Goal: Information Seeking & Learning: Understand process/instructions

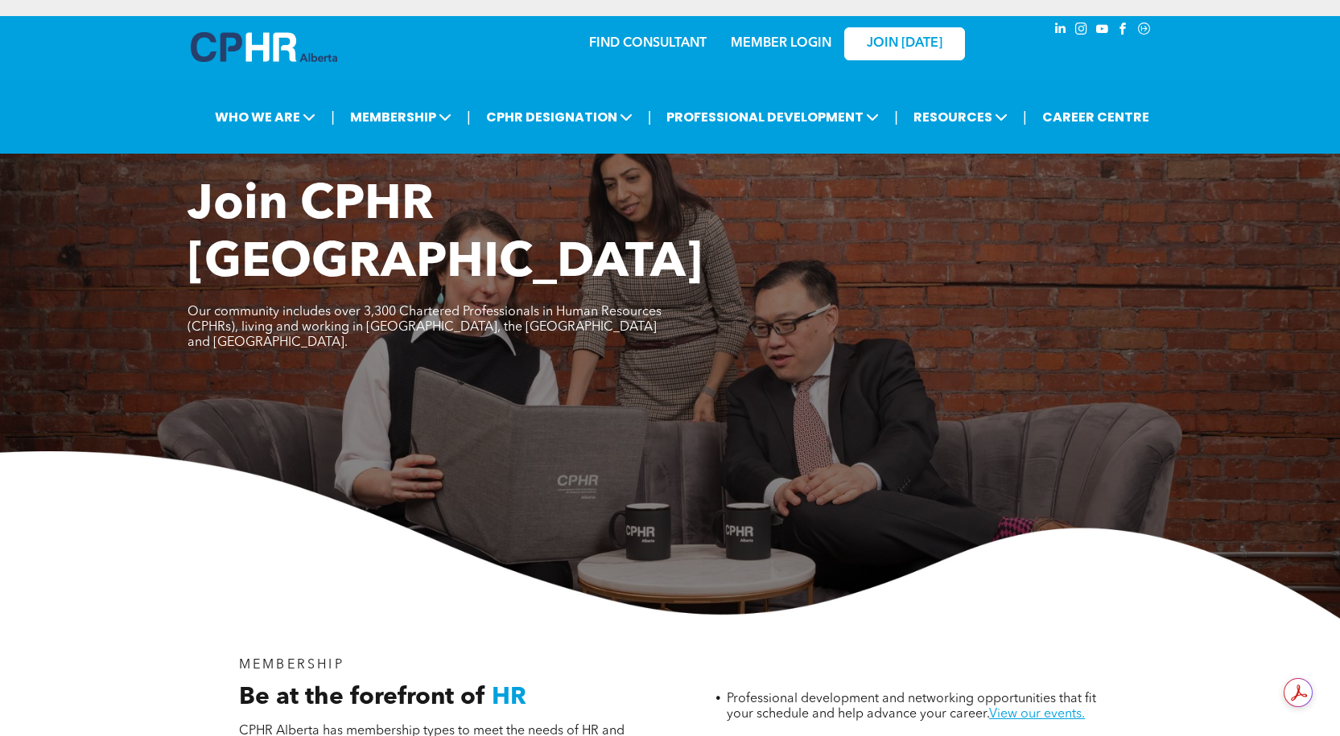
click at [750, 39] on link "MEMBER LOGIN" at bounding box center [781, 43] width 101 height 13
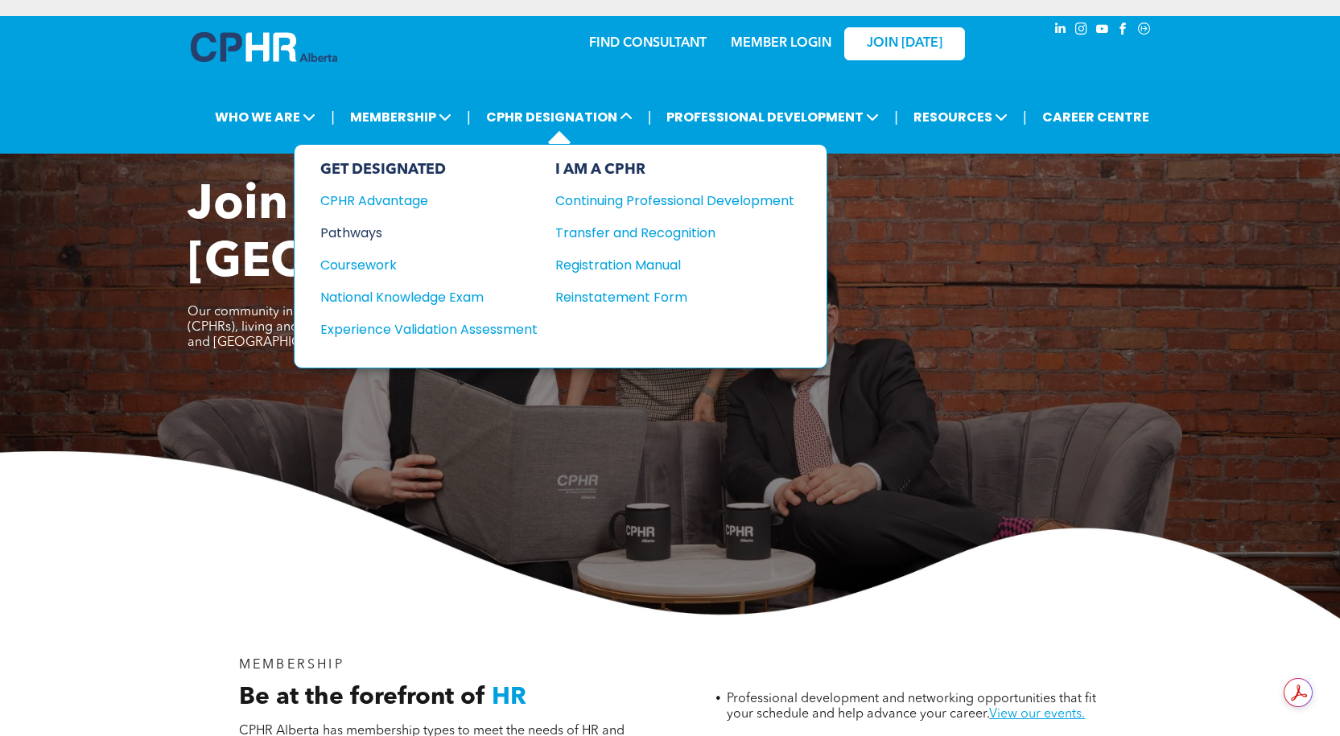
click at [349, 232] on div "Pathways" at bounding box center [418, 233] width 196 height 20
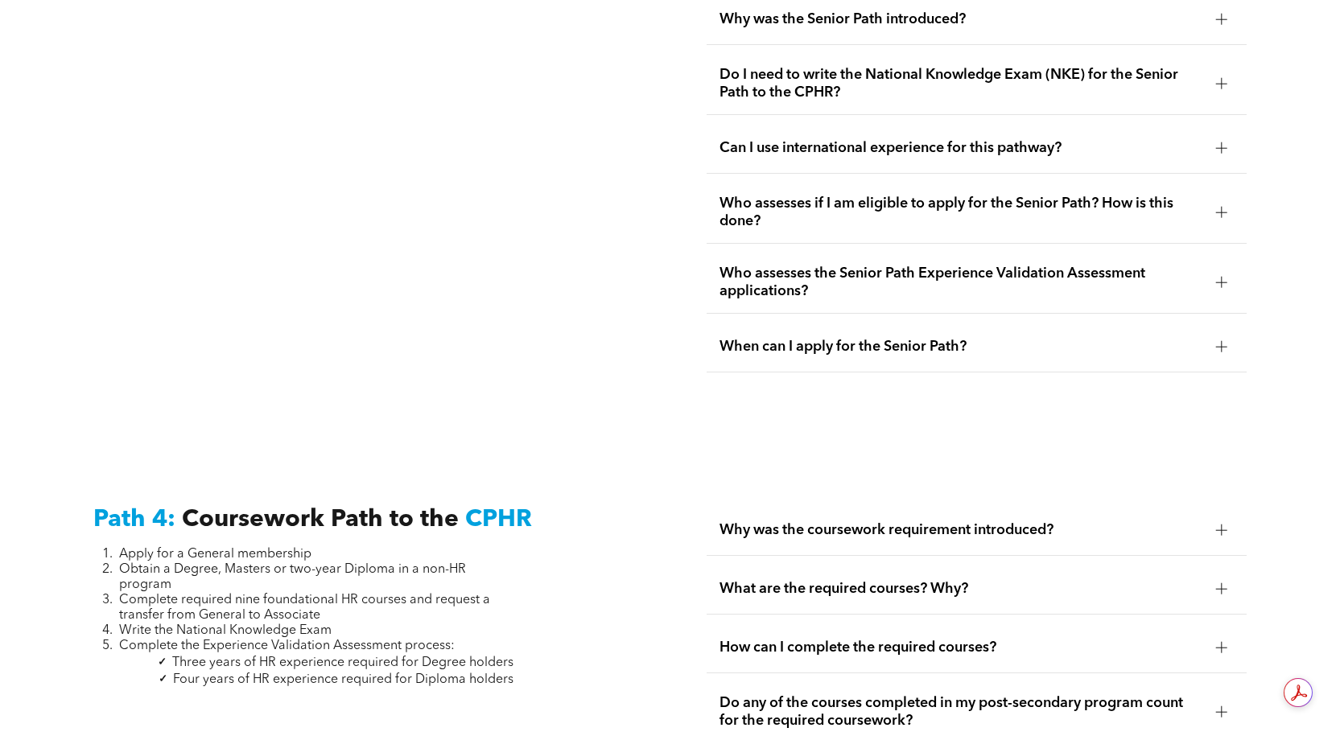
scroll to position [4668, 0]
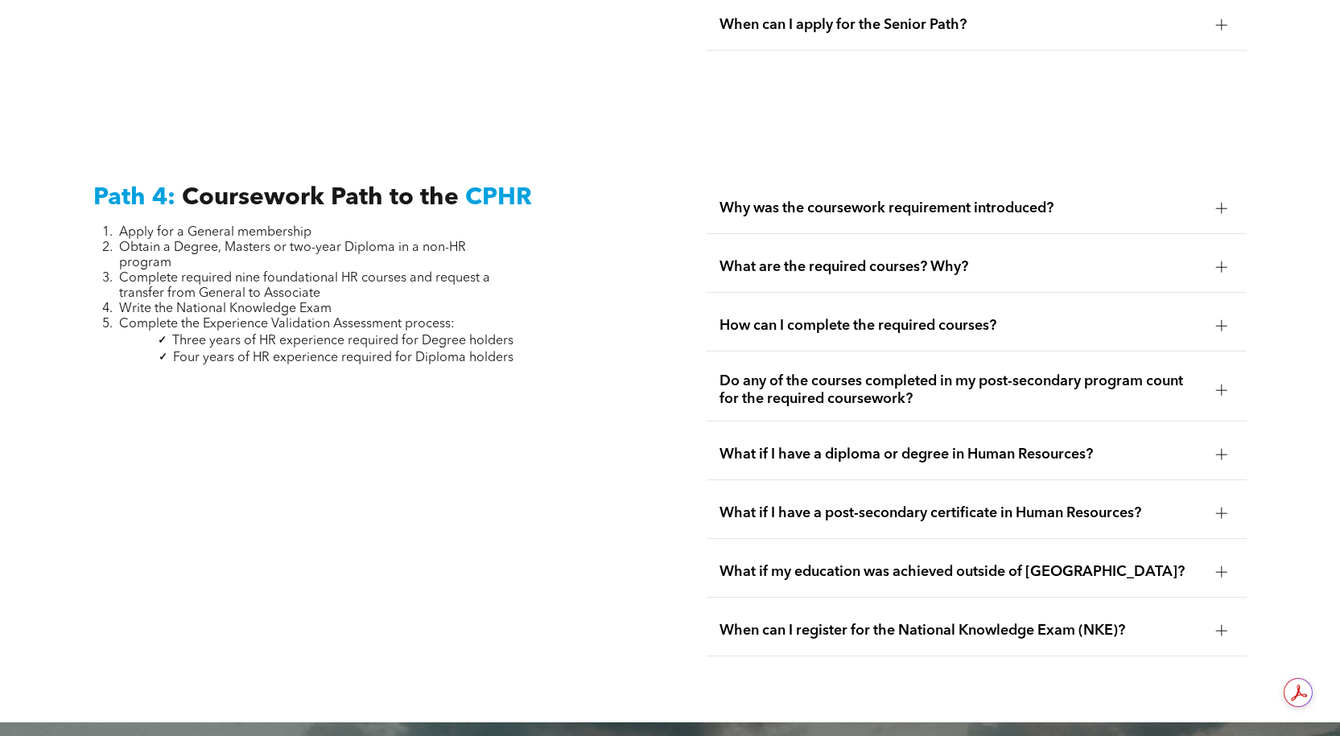
click at [1225, 325] on div at bounding box center [1221, 325] width 11 height 1
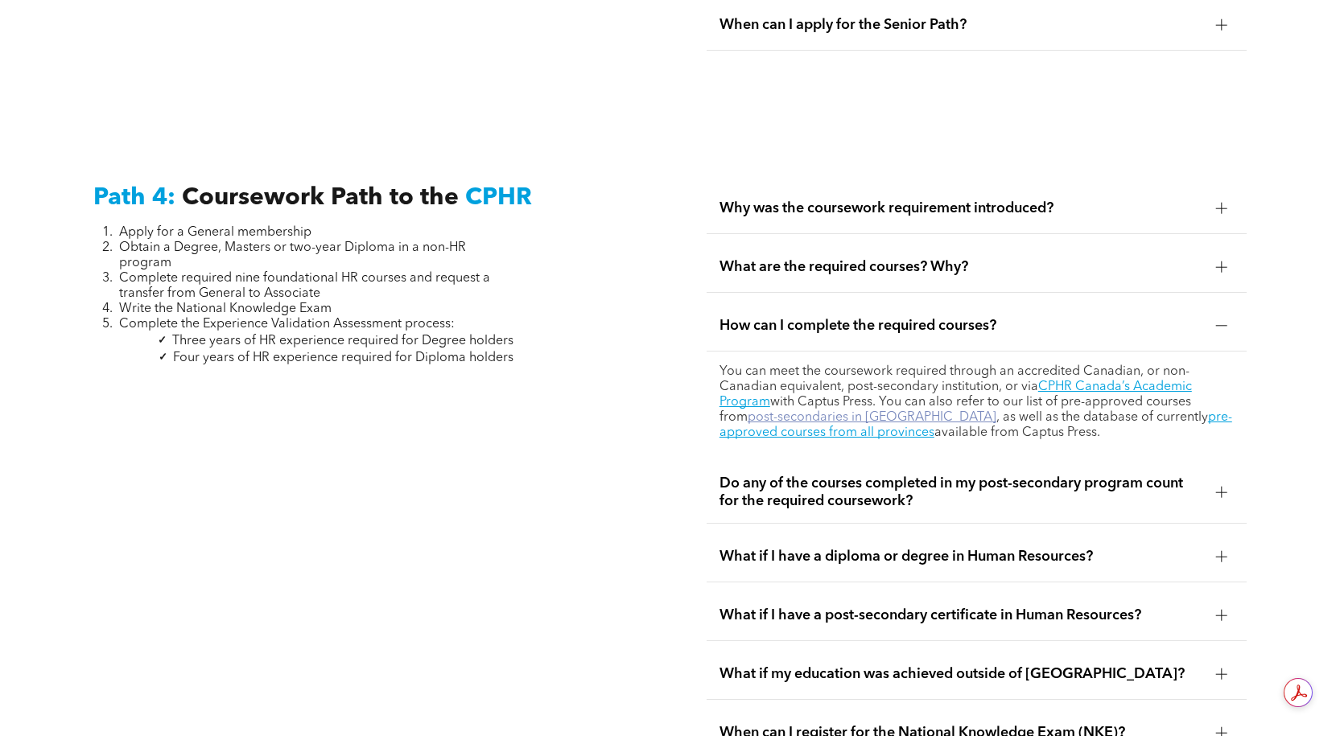
click at [795, 411] on link "post-secondaries in Alberta" at bounding box center [872, 417] width 249 height 13
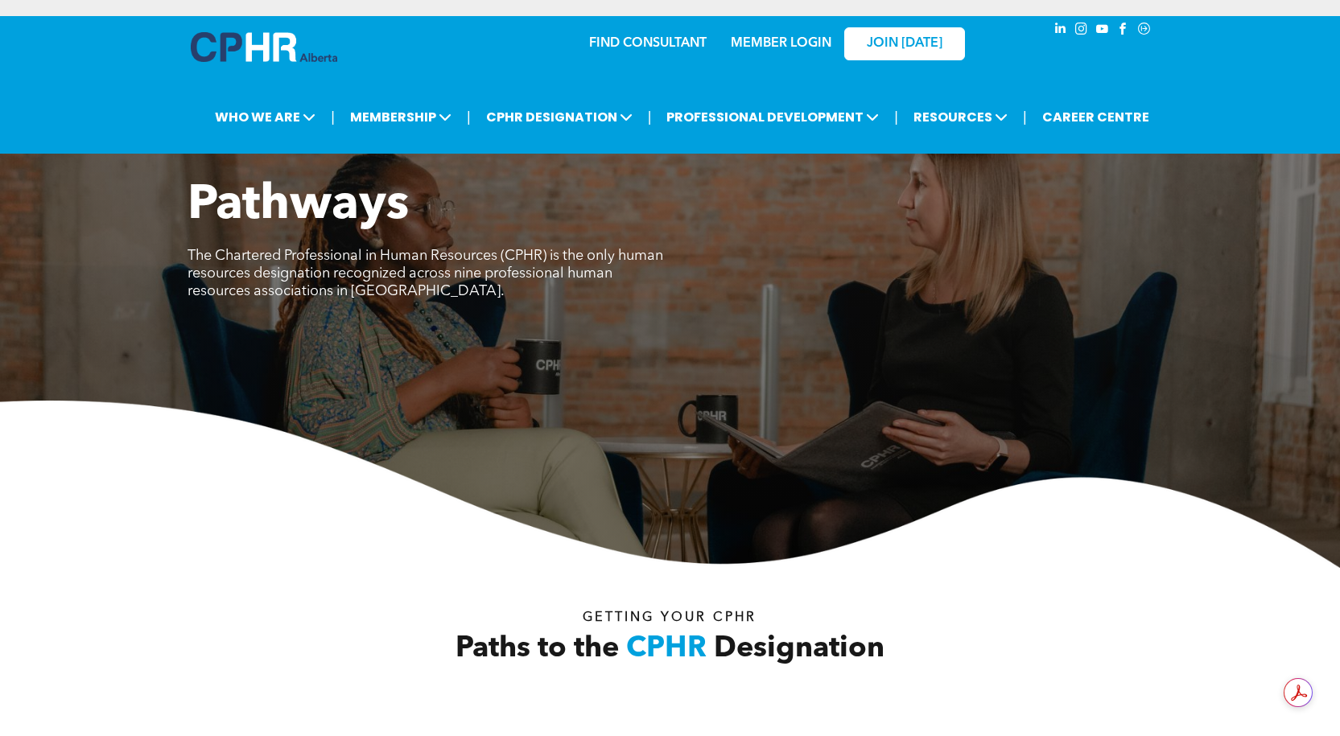
scroll to position [4668, 0]
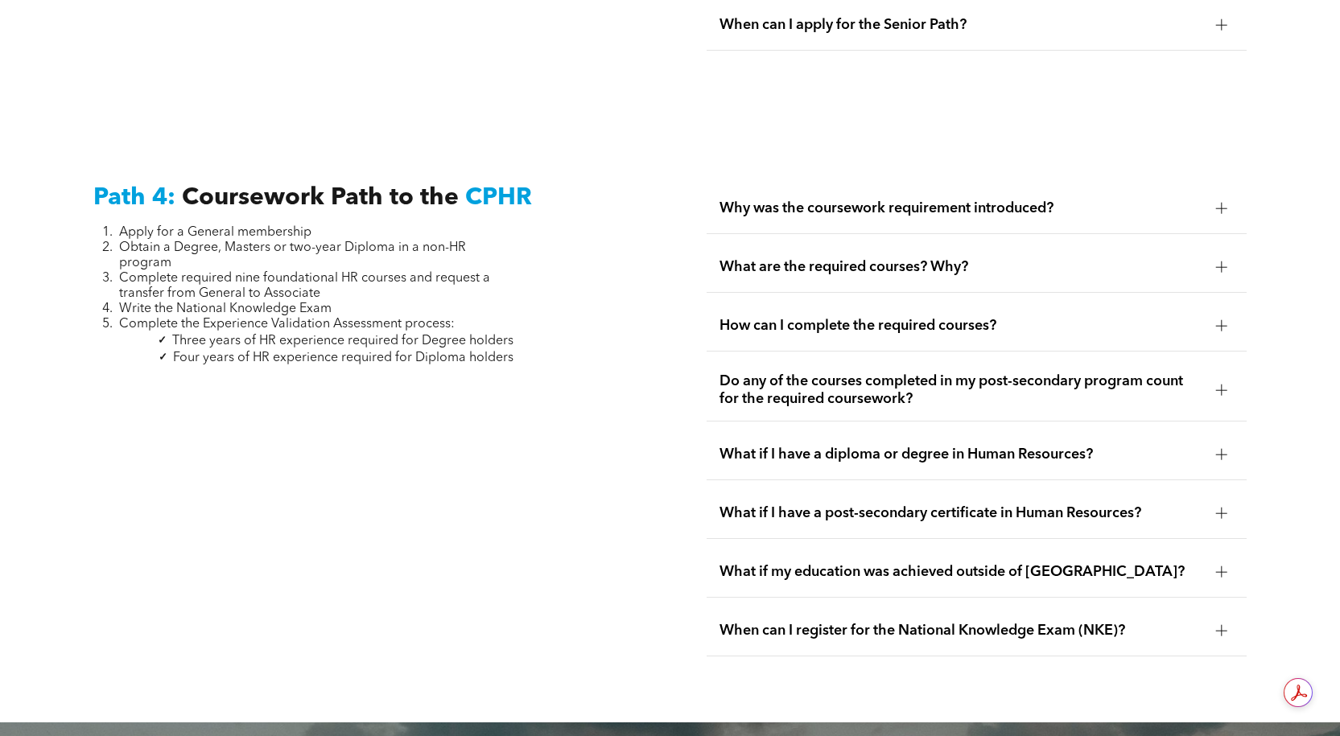
click at [1226, 385] on div at bounding box center [1221, 390] width 11 height 11
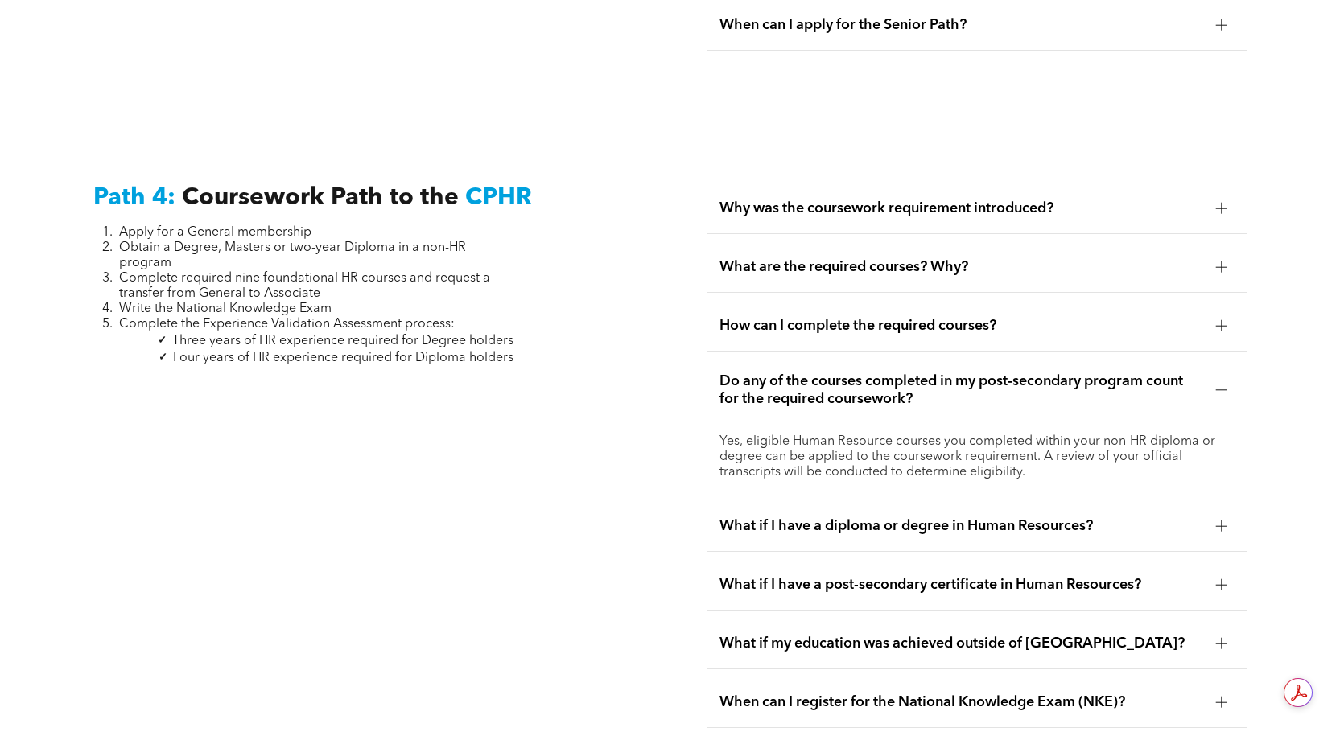
click at [1226, 385] on div at bounding box center [1221, 390] width 11 height 11
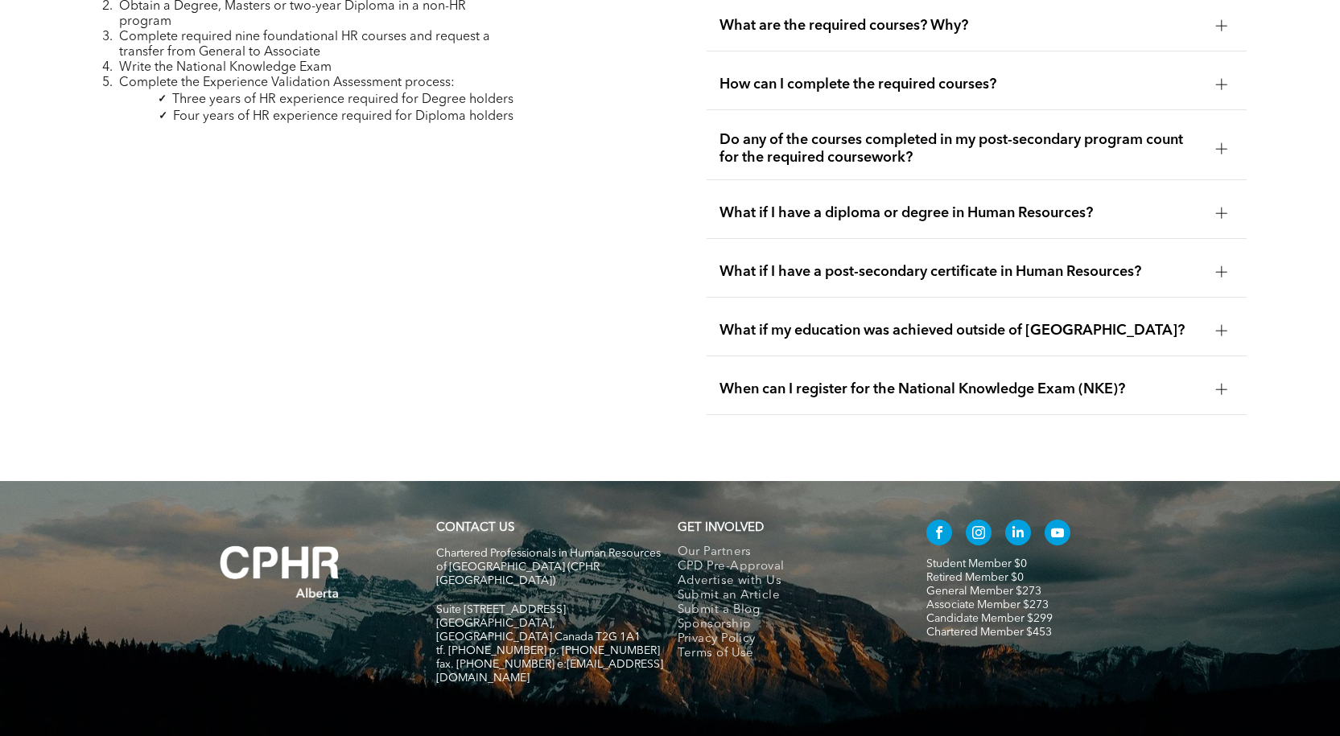
scroll to position [4588, 0]
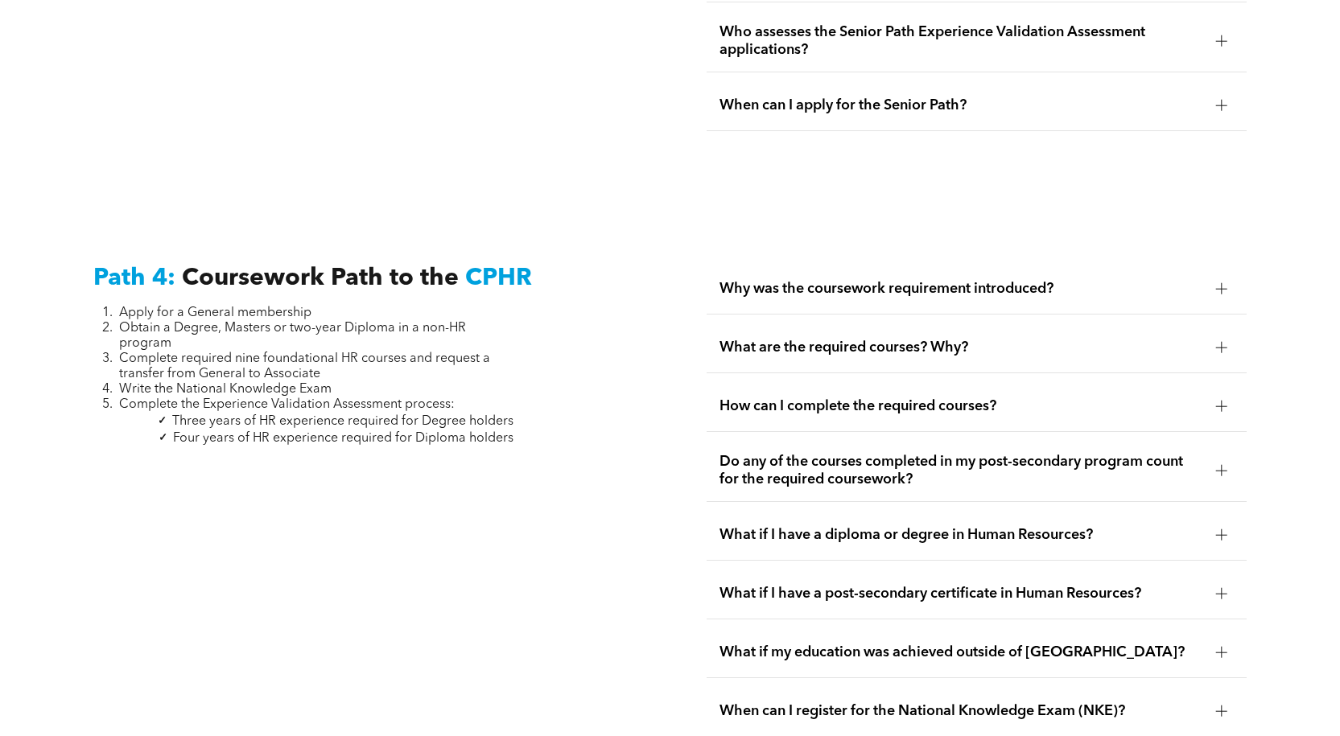
click at [1221, 283] on div at bounding box center [1221, 288] width 1 height 11
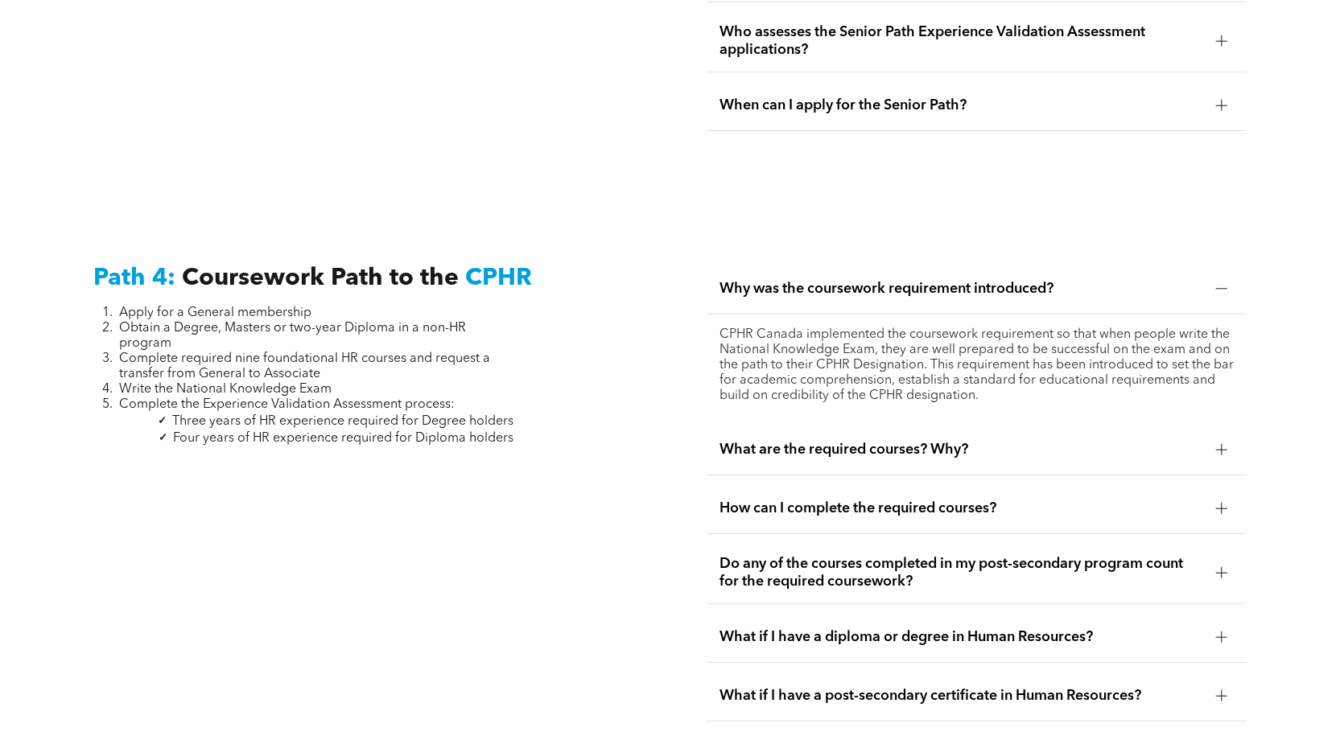
click at [1221, 283] on div at bounding box center [1221, 288] width 1 height 11
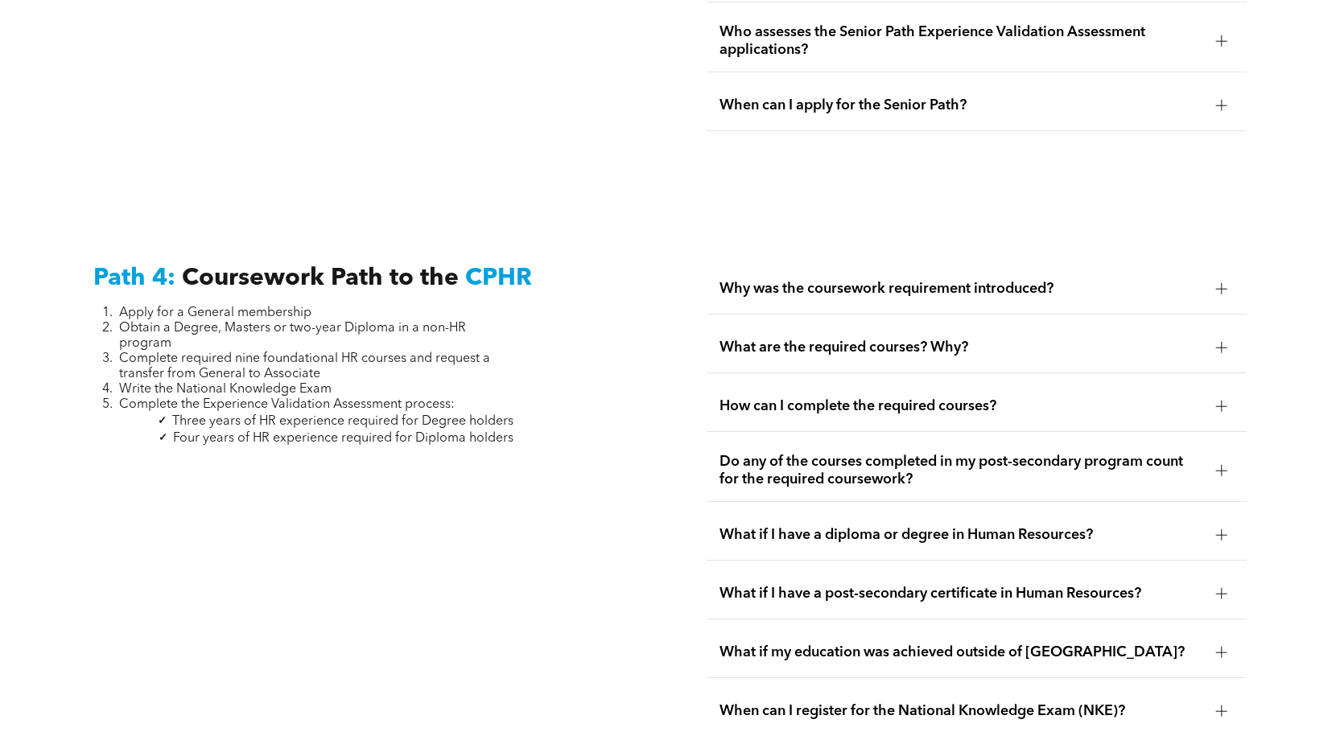
click at [1230, 336] on div at bounding box center [1222, 348] width 24 height 24
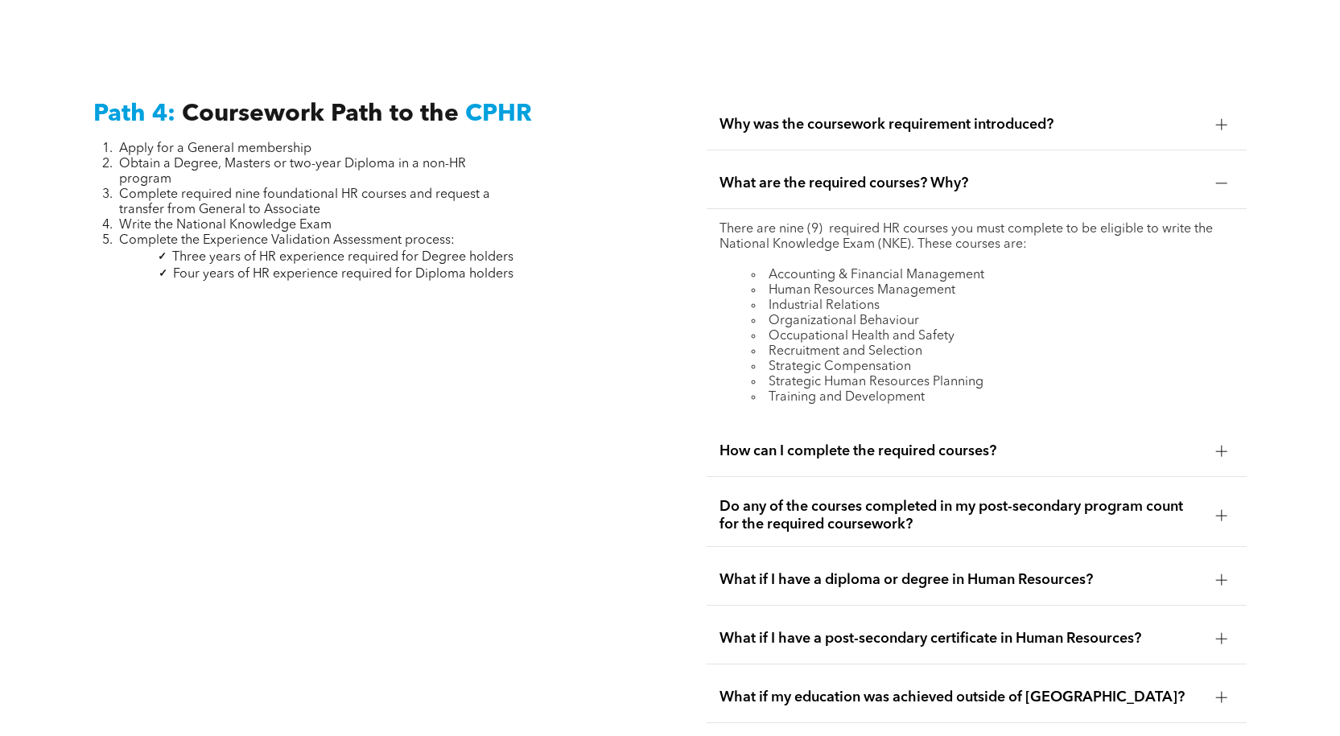
scroll to position [4829, 0]
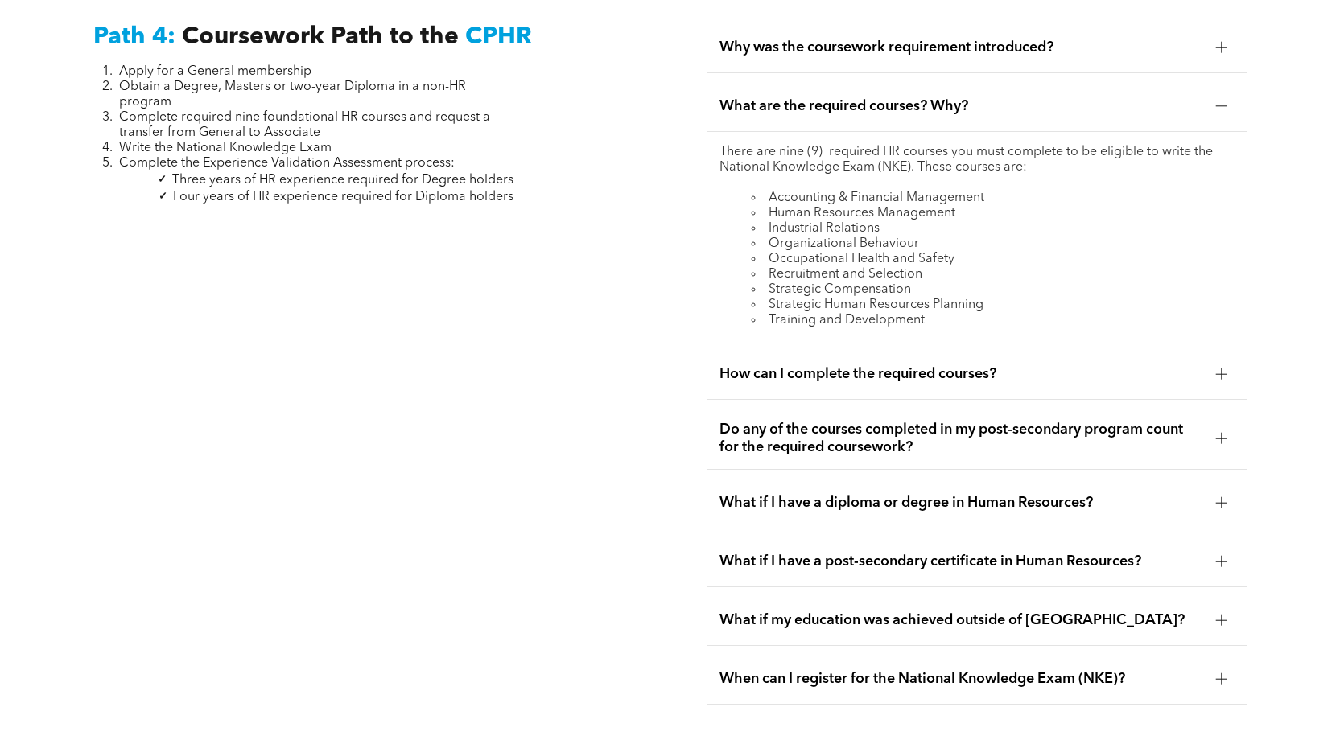
click at [1215, 94] on div at bounding box center [1222, 106] width 24 height 24
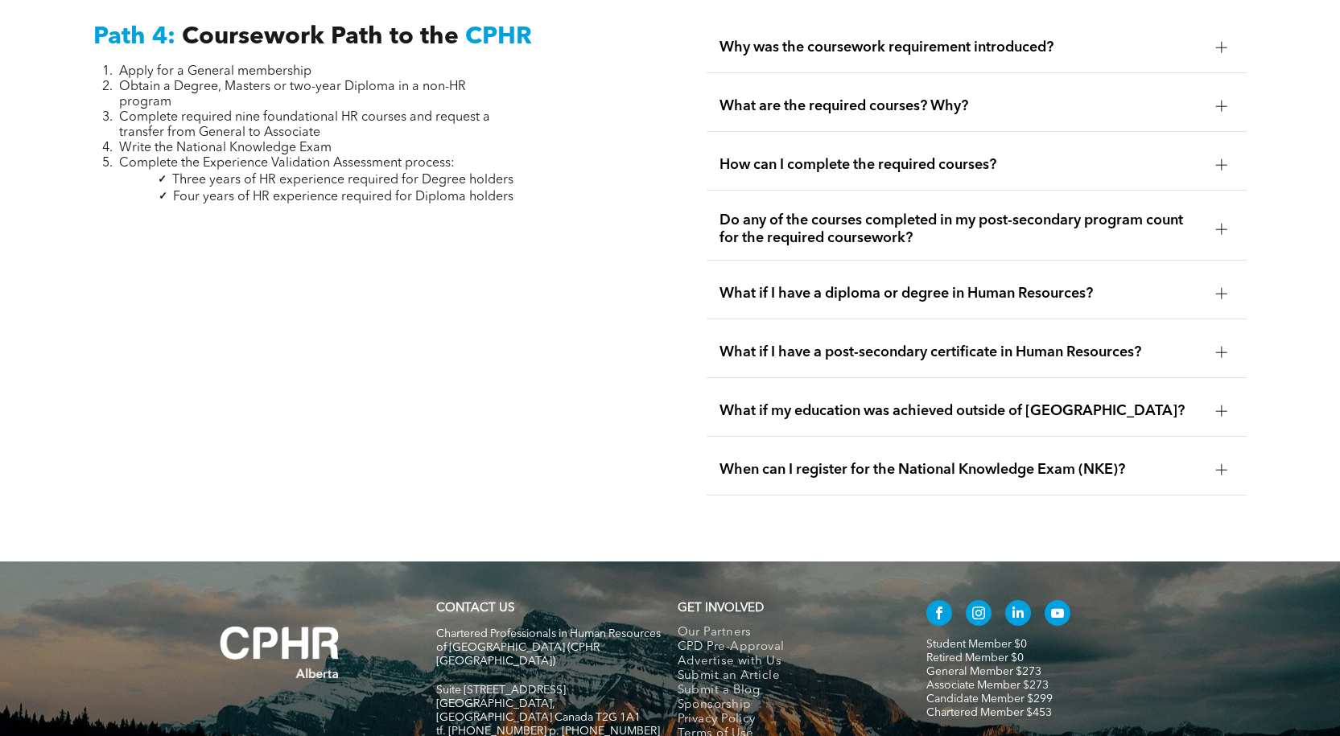
click at [1222, 159] on div at bounding box center [1221, 164] width 1 height 11
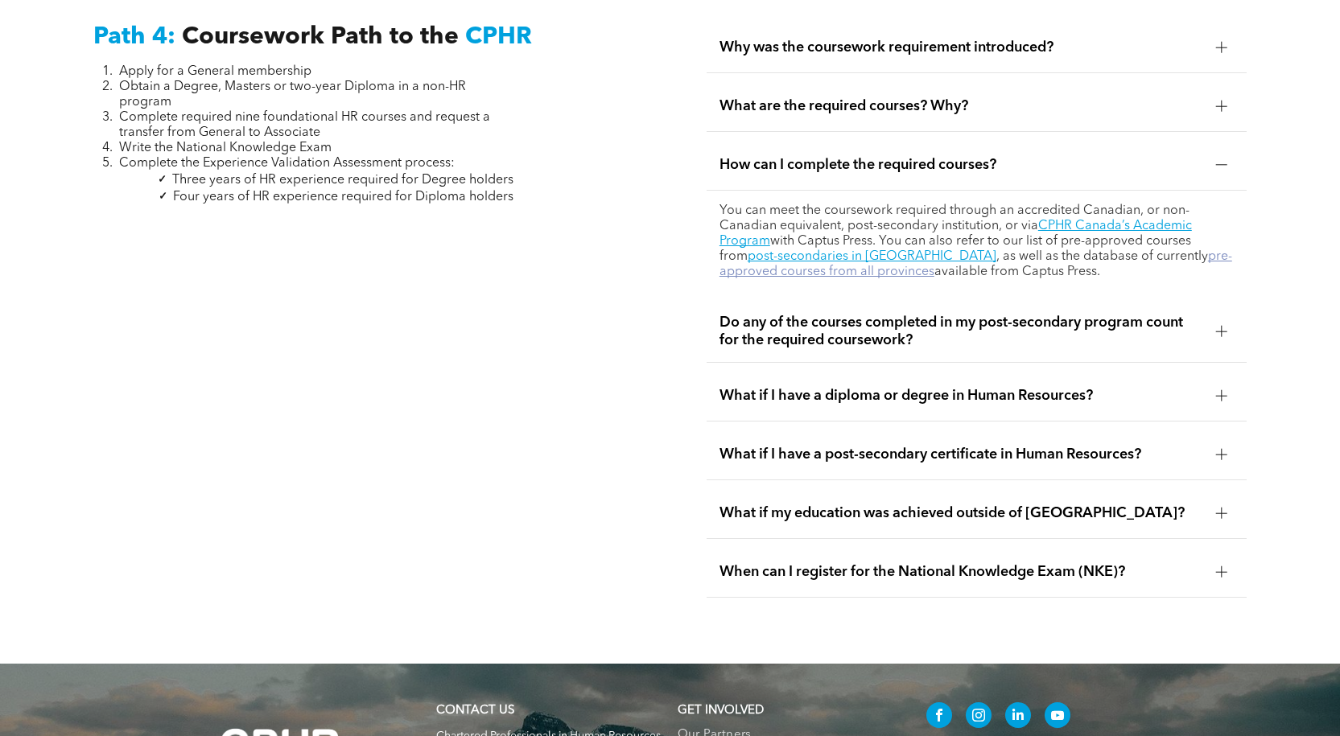
click at [1153, 250] on link "pre-approved courses from all provinces" at bounding box center [976, 264] width 513 height 28
click at [1152, 250] on link "pre-approved courses from all provinces" at bounding box center [976, 264] width 513 height 28
click at [1166, 220] on link "CPHR Canada’s Academic Program" at bounding box center [956, 234] width 472 height 28
click at [1221, 326] on div at bounding box center [1221, 331] width 1 height 11
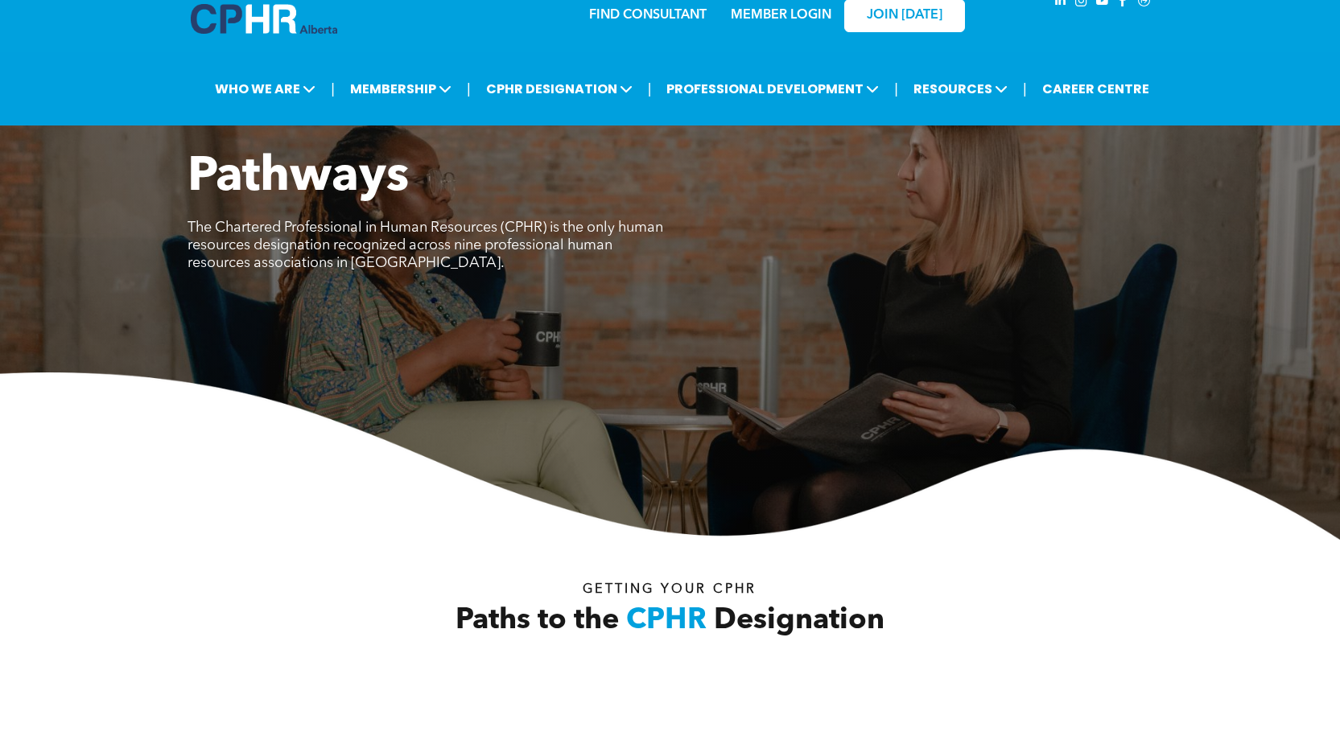
scroll to position [0, 0]
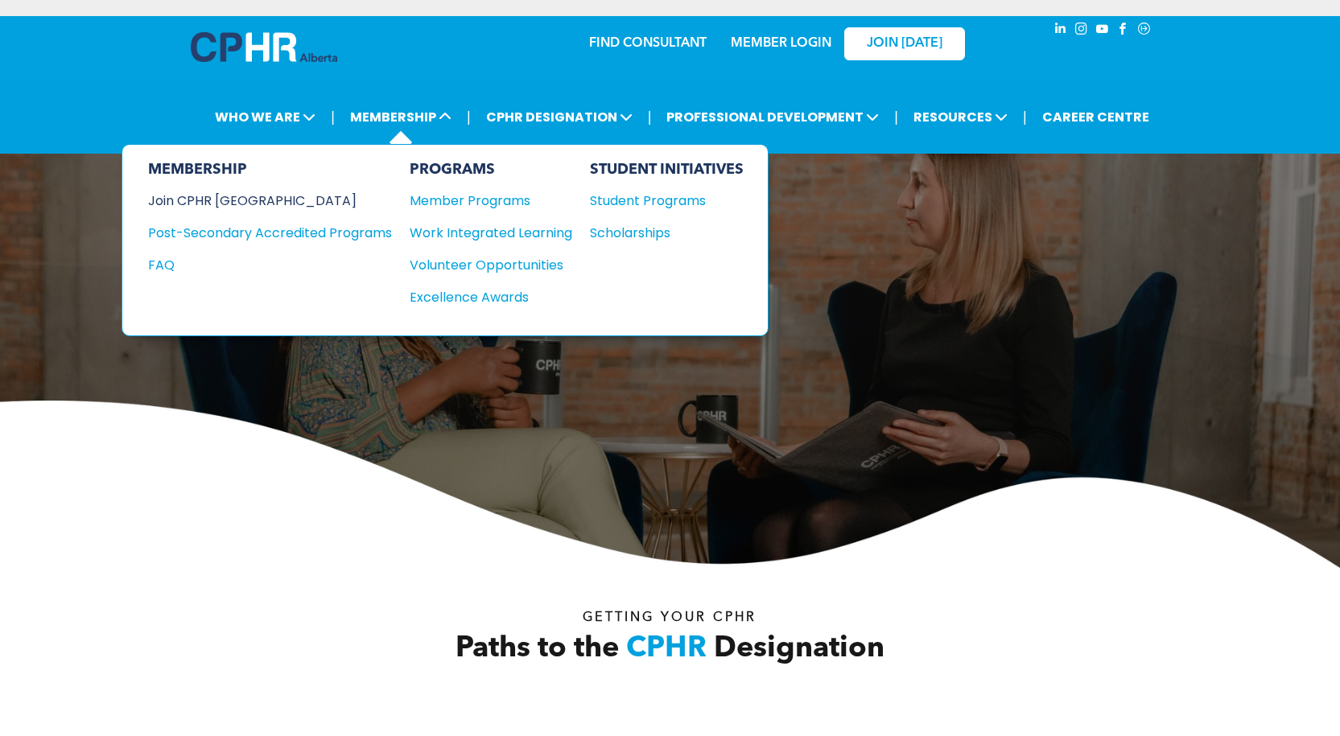
click at [209, 204] on div "Join CPHR [GEOGRAPHIC_DATA]" at bounding box center [258, 201] width 220 height 20
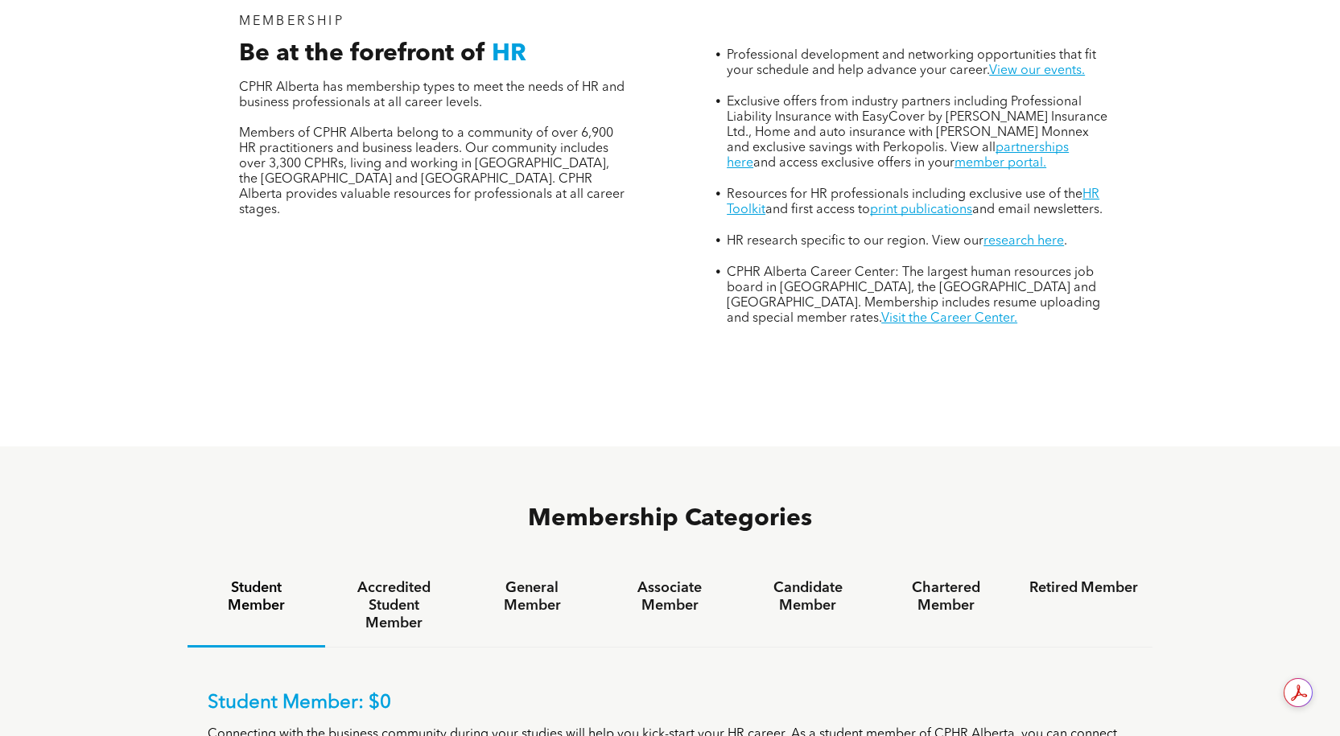
scroll to position [966, 0]
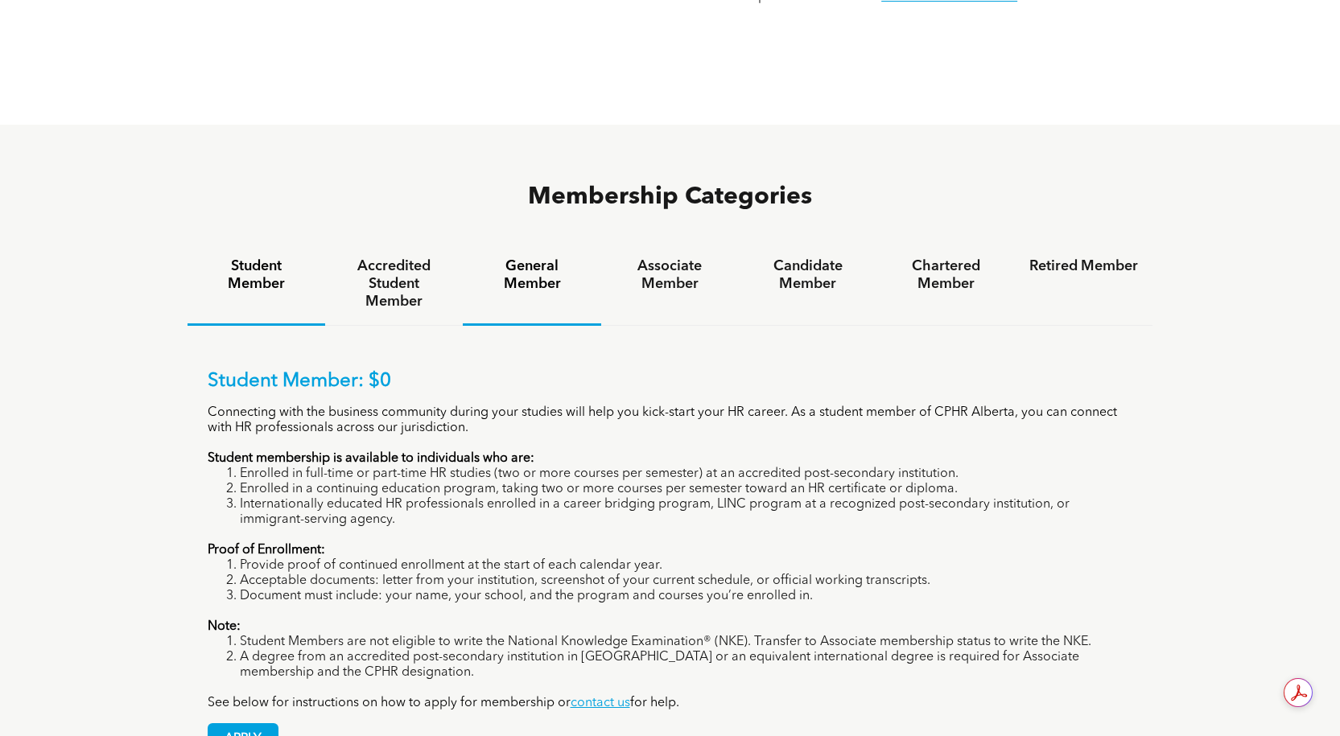
click at [534, 258] on h4 "General Member" at bounding box center [531, 275] width 109 height 35
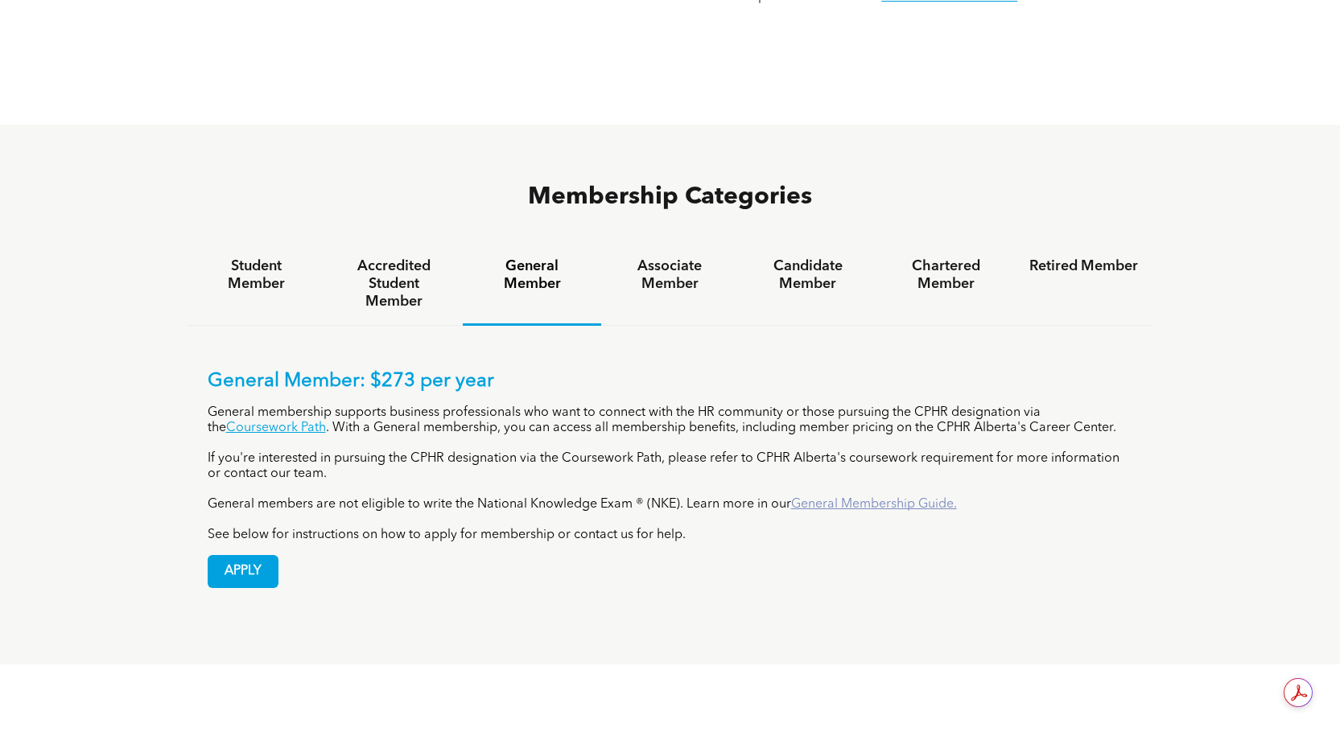
click at [864, 498] on link "General Membership Guide." at bounding box center [874, 504] width 166 height 13
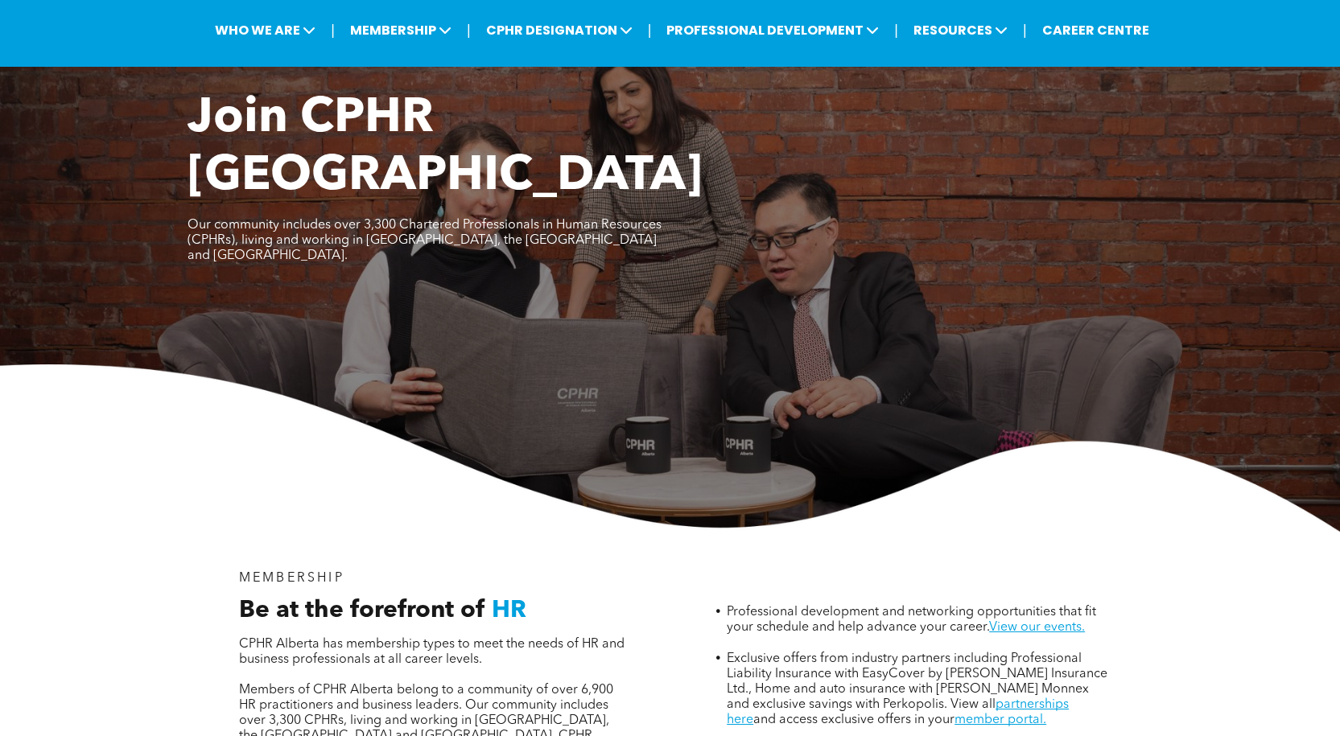
scroll to position [0, 0]
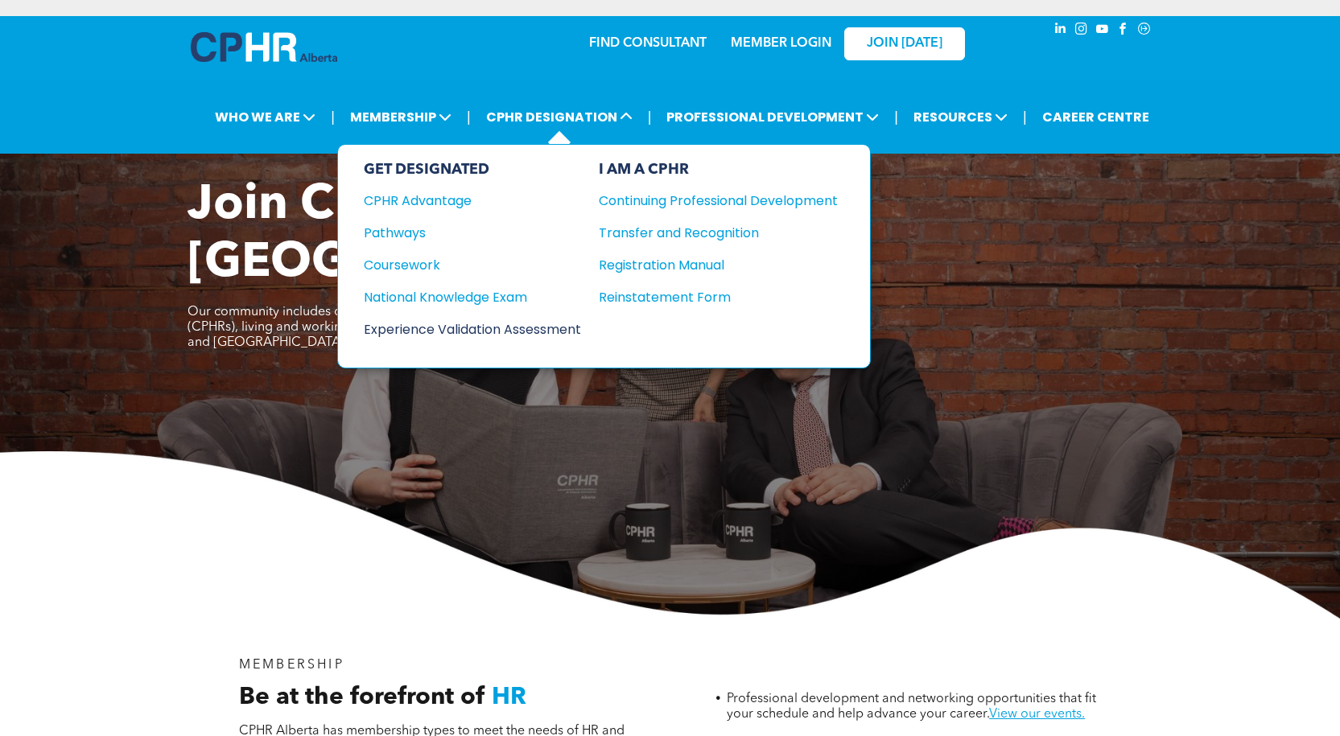
click at [517, 331] on div "Experience Validation Assessment" at bounding box center [462, 330] width 196 height 20
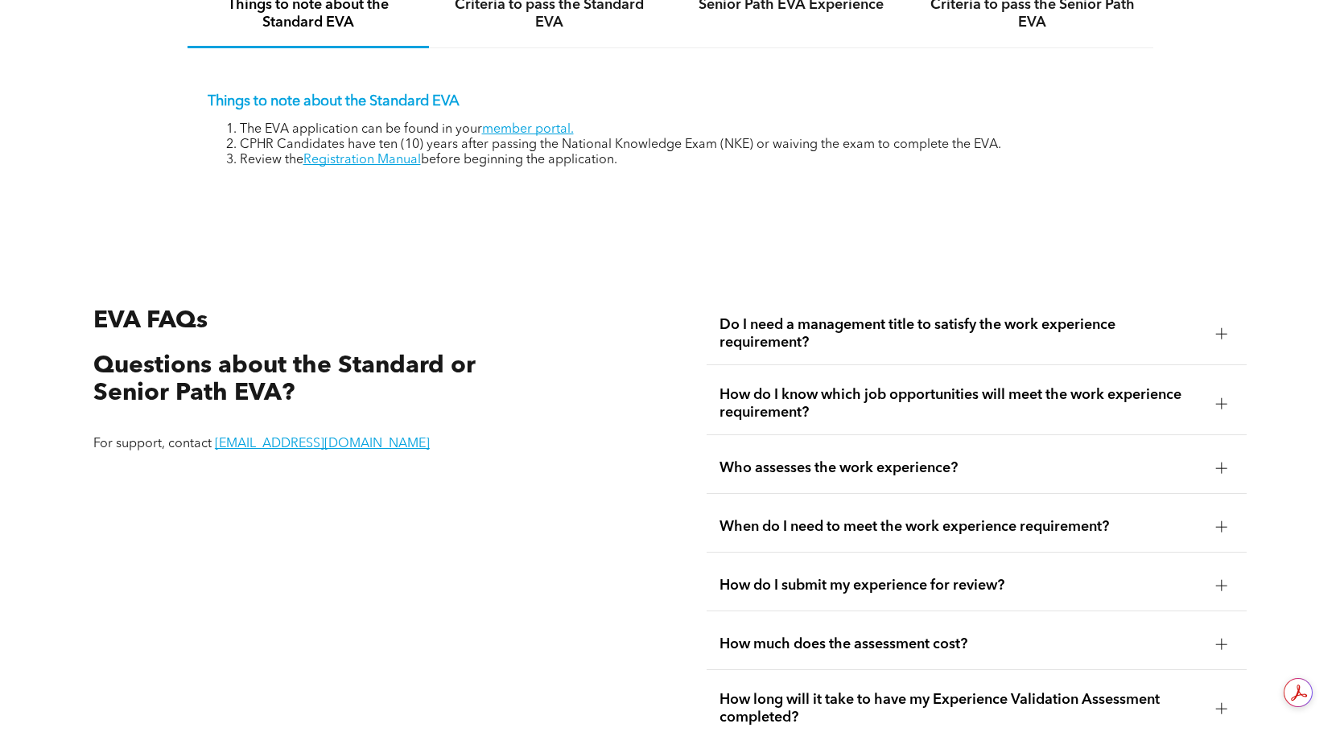
scroll to position [2737, 0]
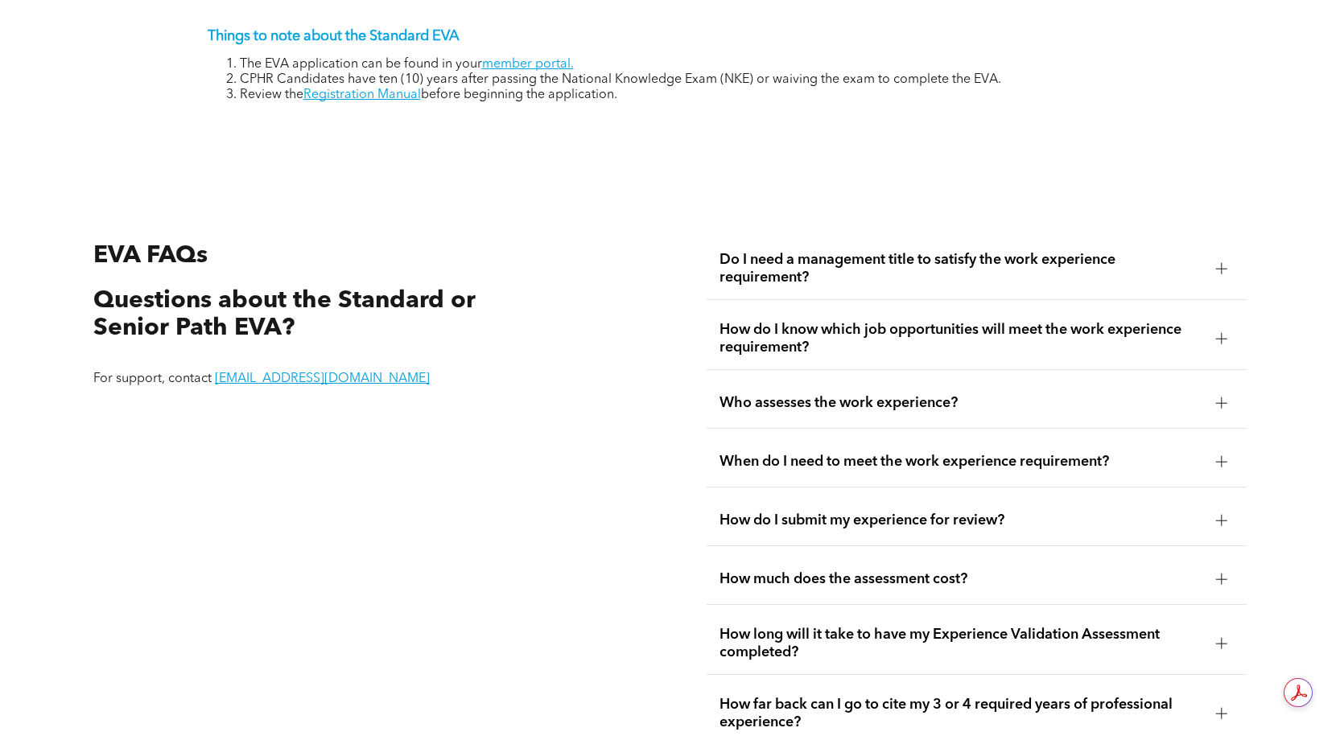
click at [1223, 263] on div at bounding box center [1221, 268] width 11 height 11
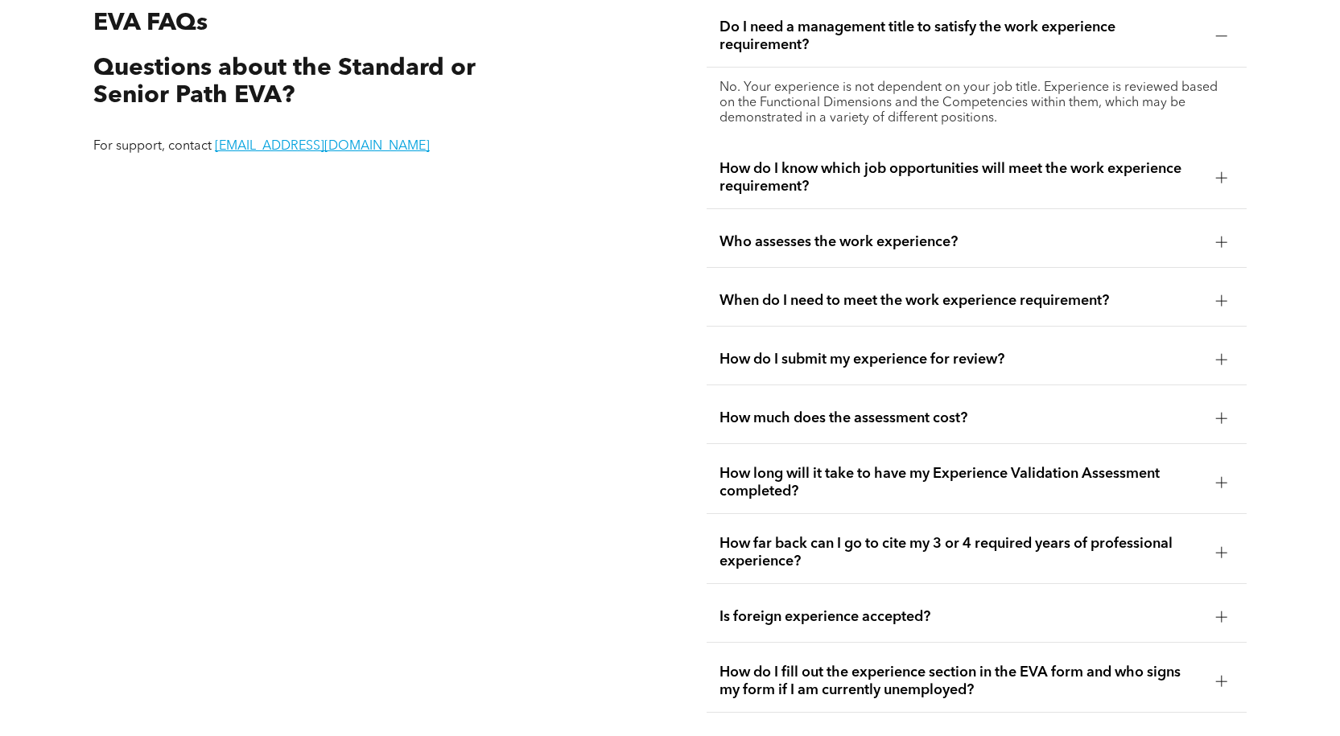
scroll to position [2978, 0]
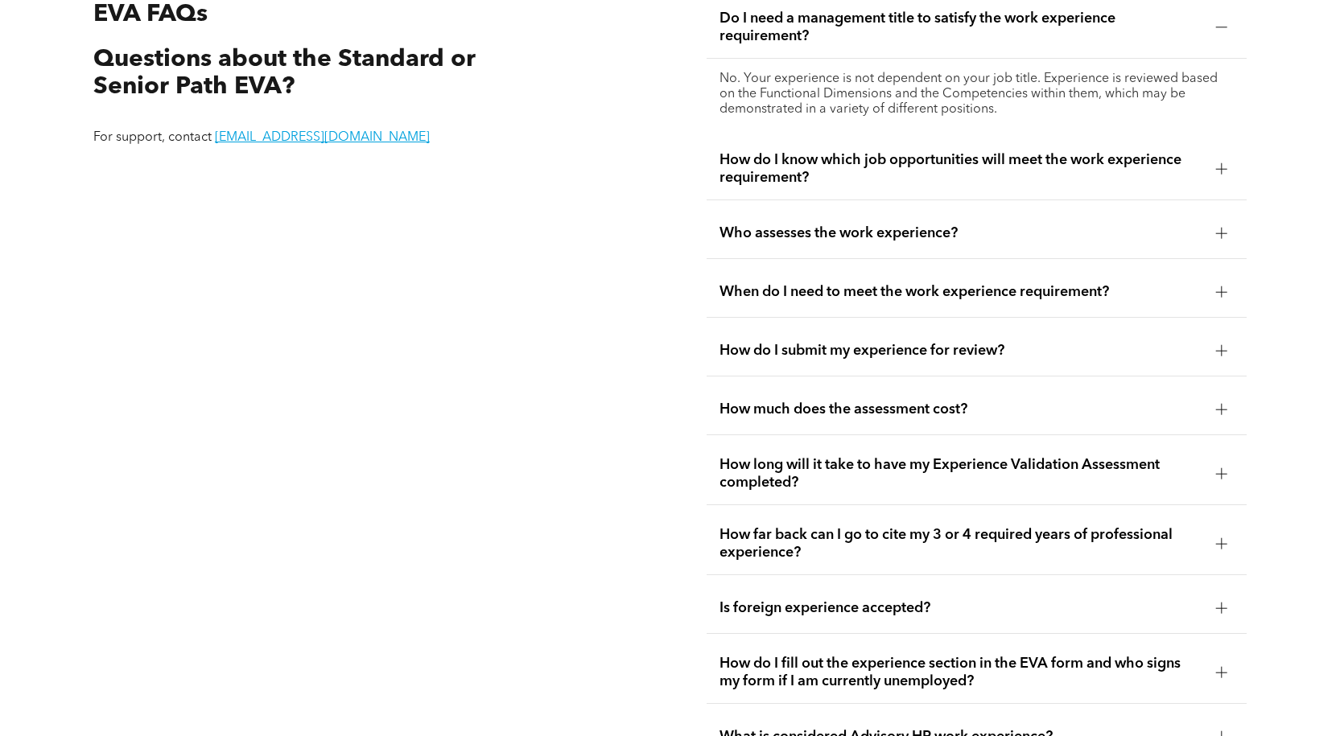
click at [1219, 165] on div at bounding box center [1221, 168] width 11 height 11
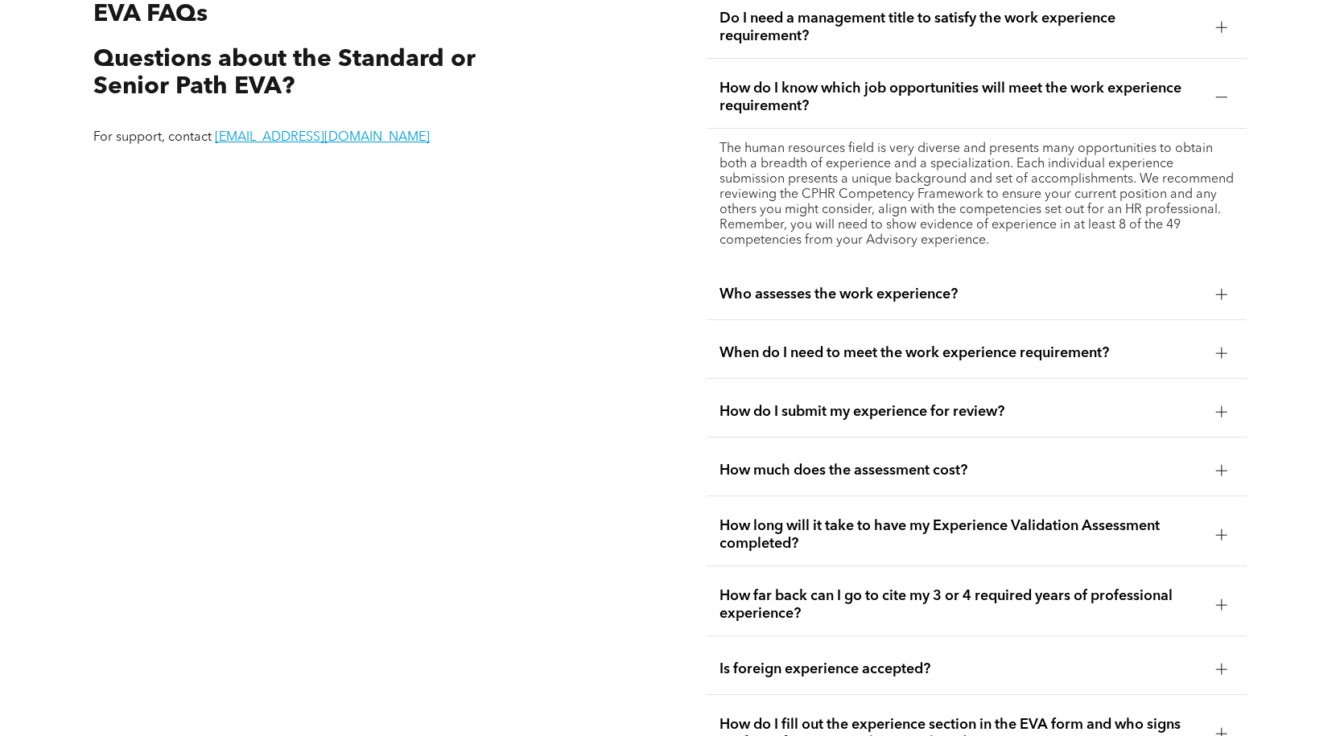
click at [1221, 290] on div at bounding box center [1221, 294] width 1 height 11
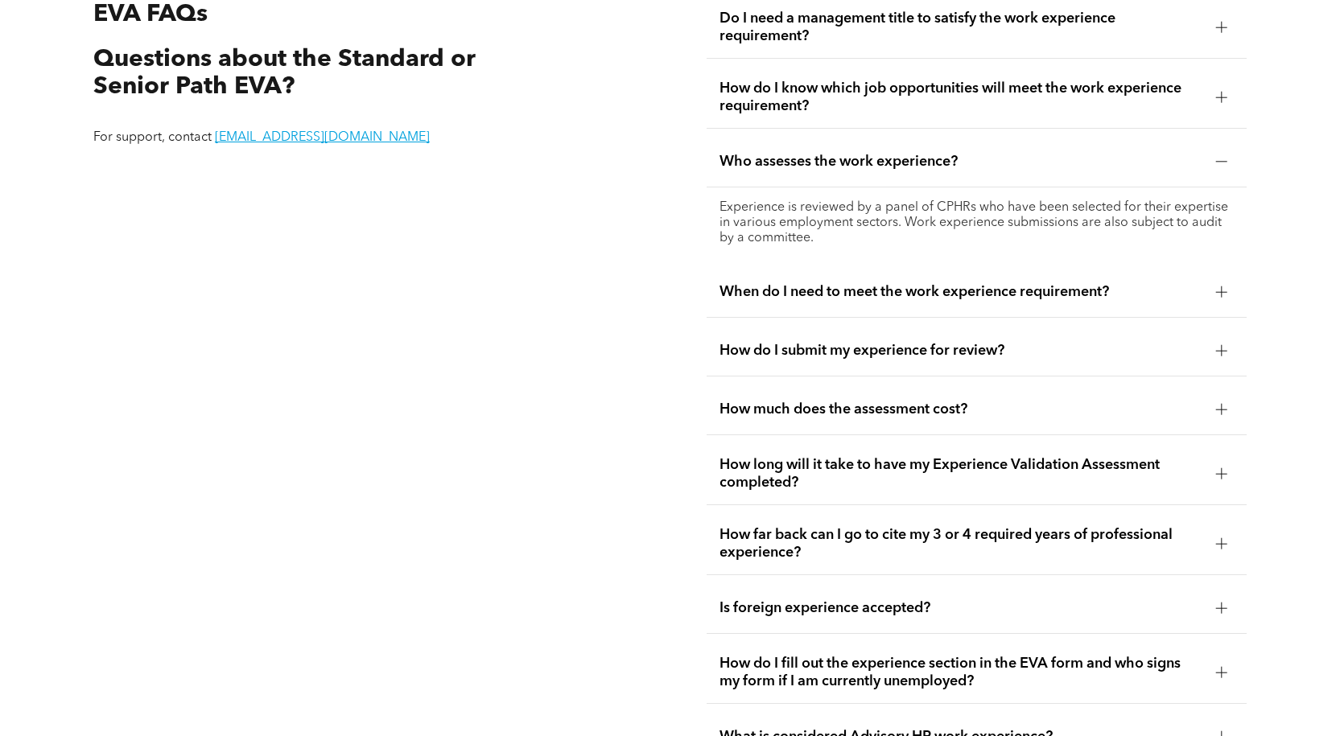
click at [1219, 291] on div at bounding box center [1221, 292] width 11 height 11
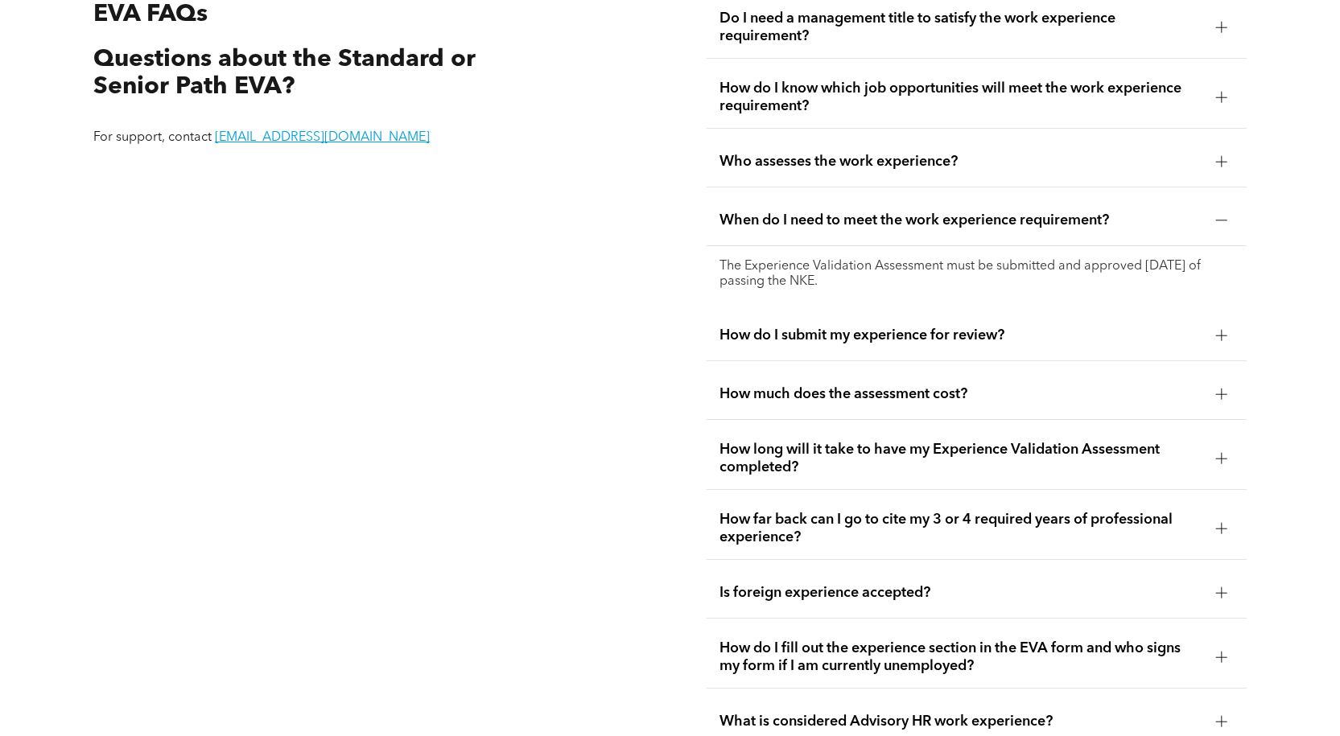
click at [1222, 331] on div at bounding box center [1221, 335] width 1 height 11
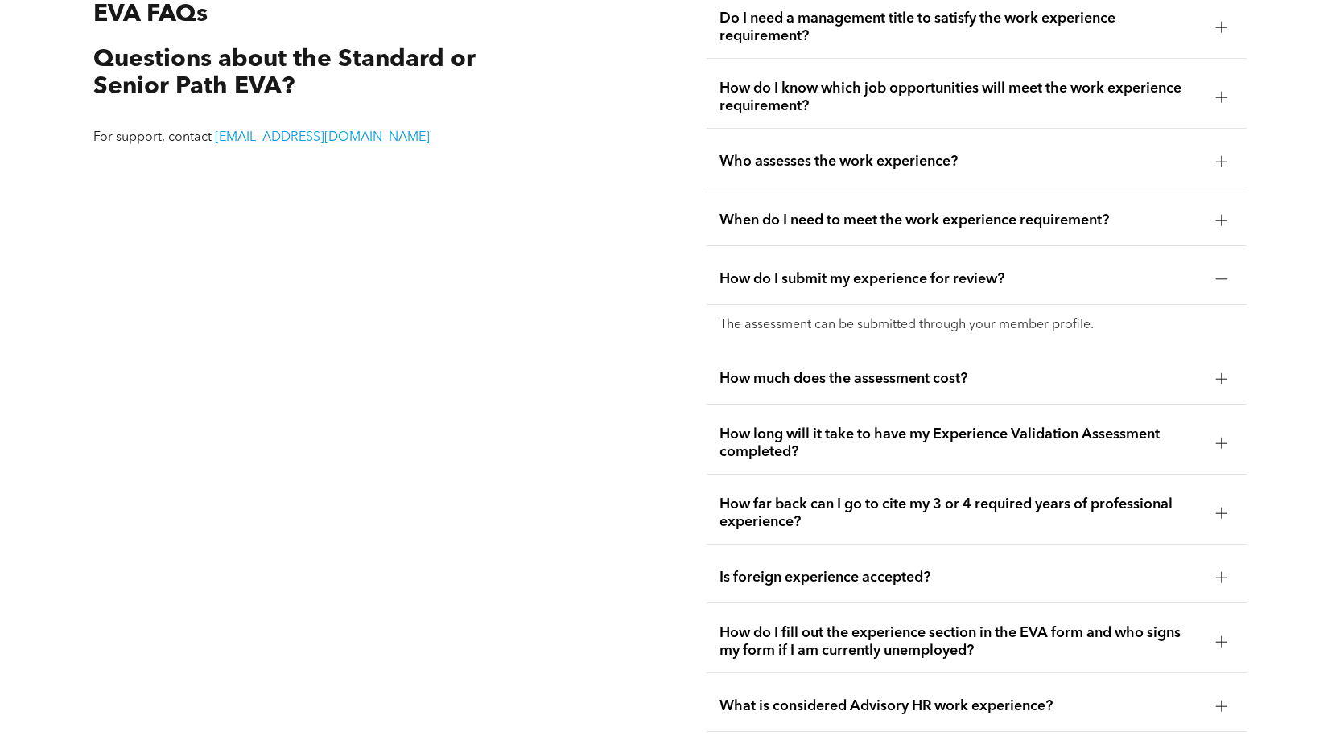
scroll to position [3219, 0]
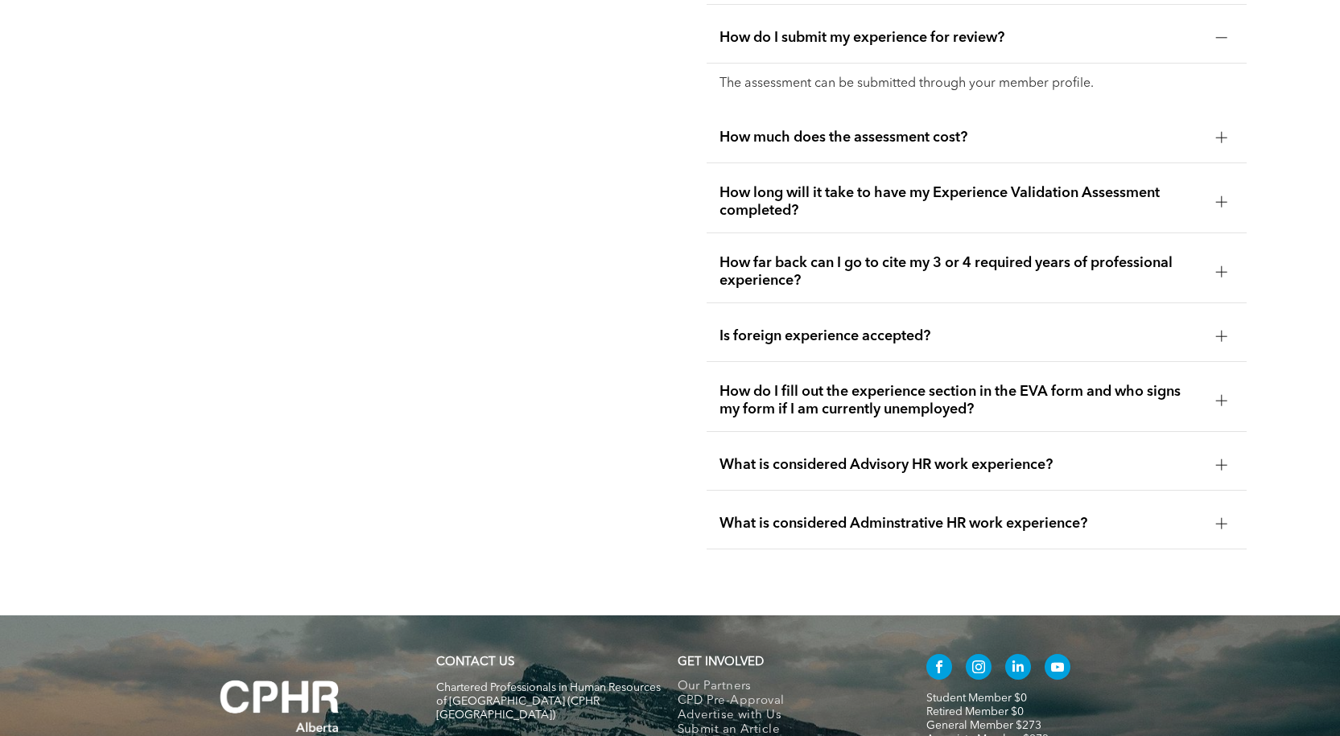
click at [1221, 132] on div at bounding box center [1221, 137] width 1 height 11
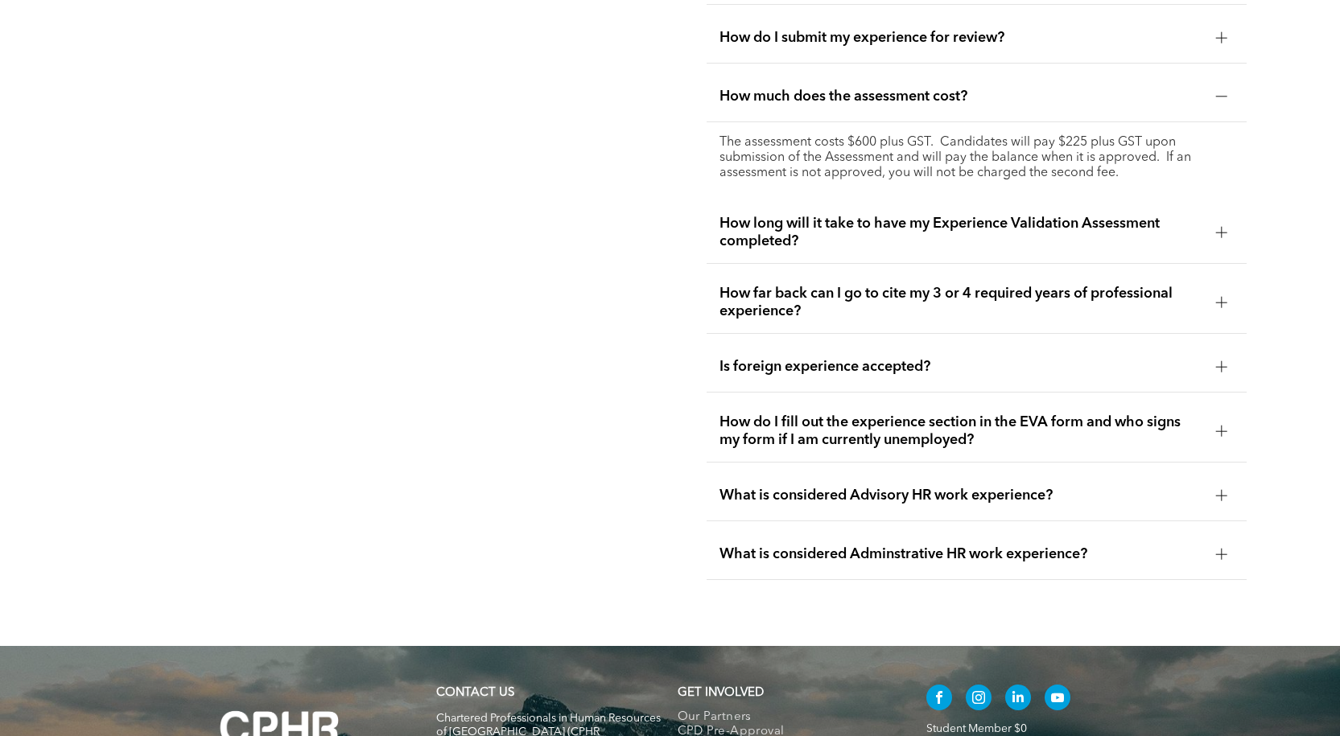
click at [1223, 232] on div at bounding box center [1221, 232] width 11 height 1
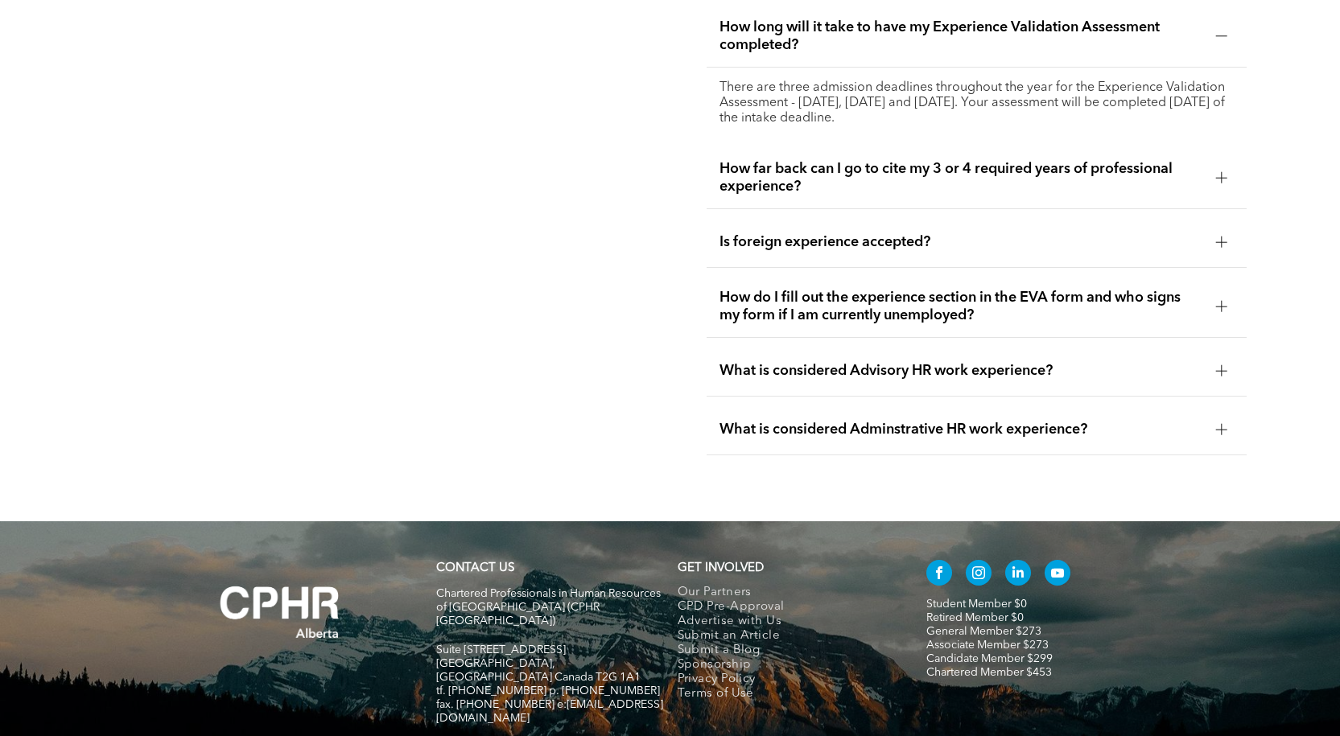
scroll to position [3430, 0]
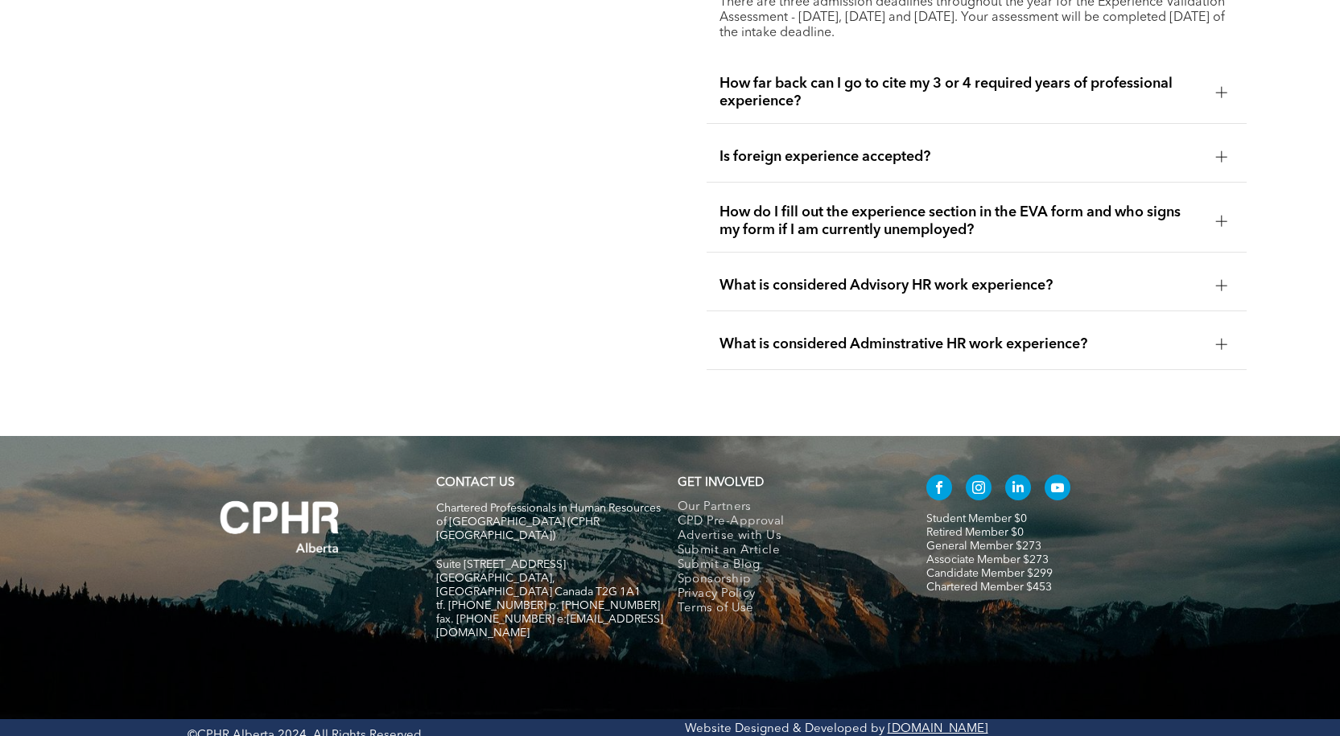
click at [1222, 87] on div at bounding box center [1221, 92] width 1 height 11
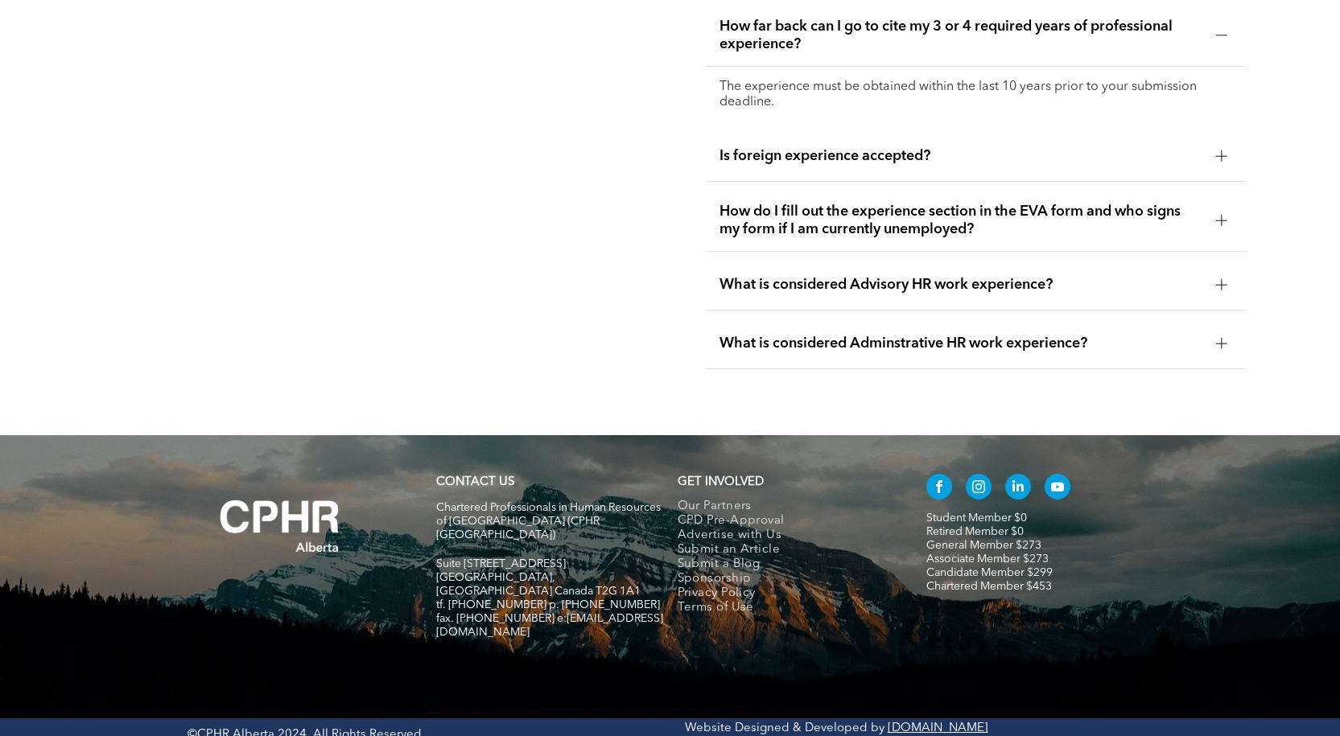
scroll to position [3414, 0]
click at [1221, 280] on div at bounding box center [1221, 285] width 1 height 11
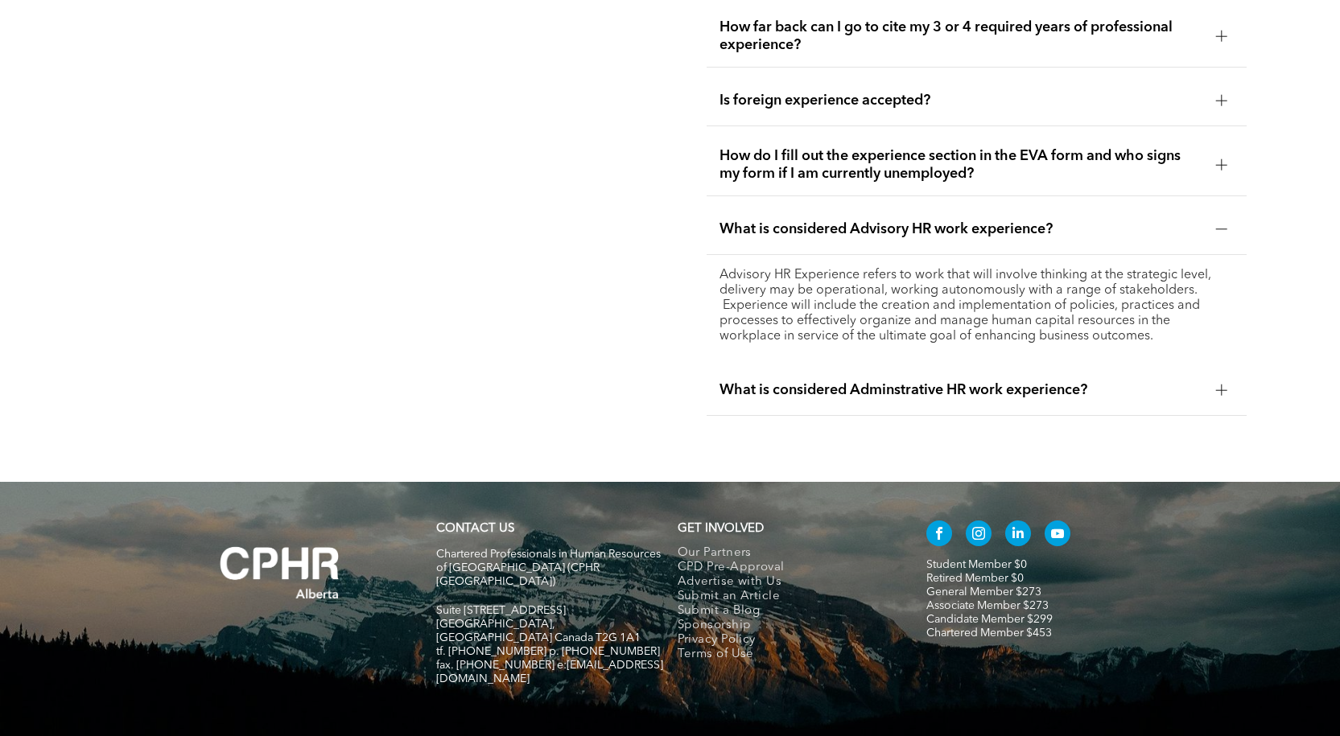
click at [1220, 390] on div at bounding box center [1221, 390] width 11 height 1
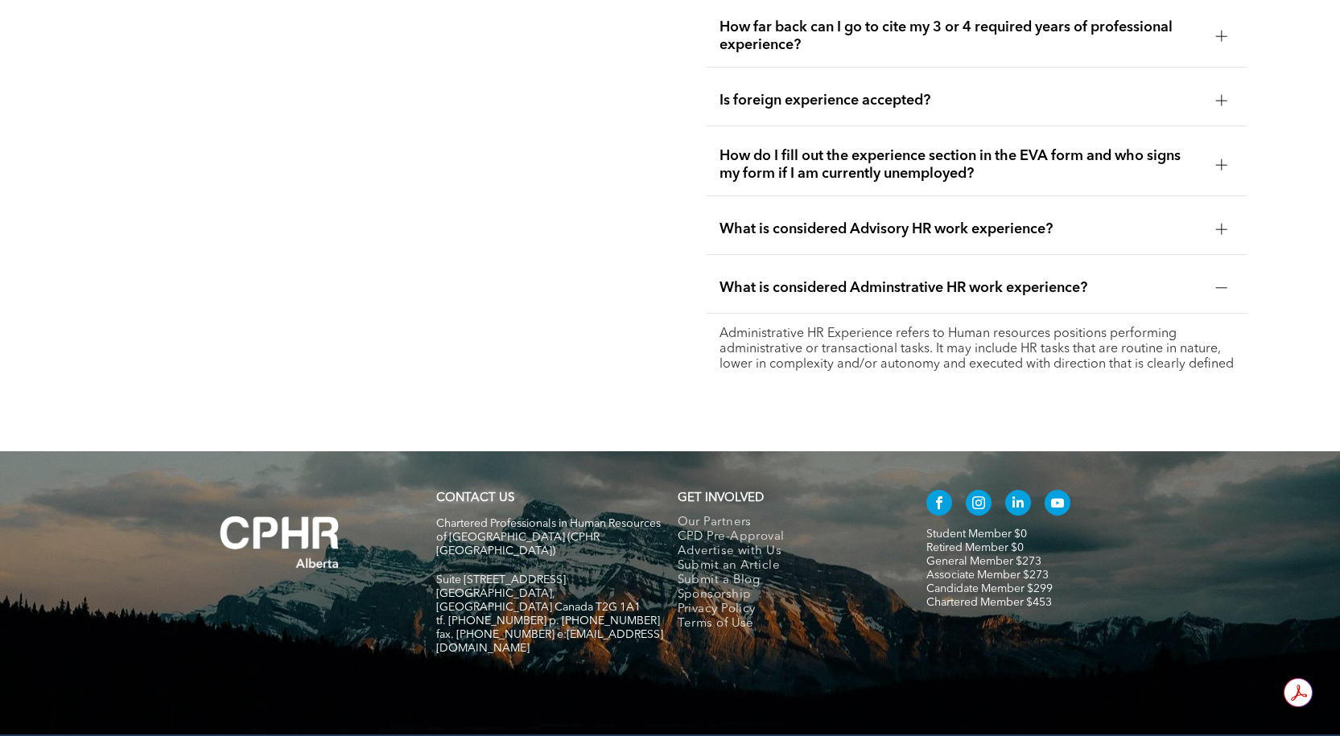
drag, startPoint x: 114, startPoint y: 159, endPoint x: 127, endPoint y: 133, distance: 28.8
